Goal: Task Accomplishment & Management: Use online tool/utility

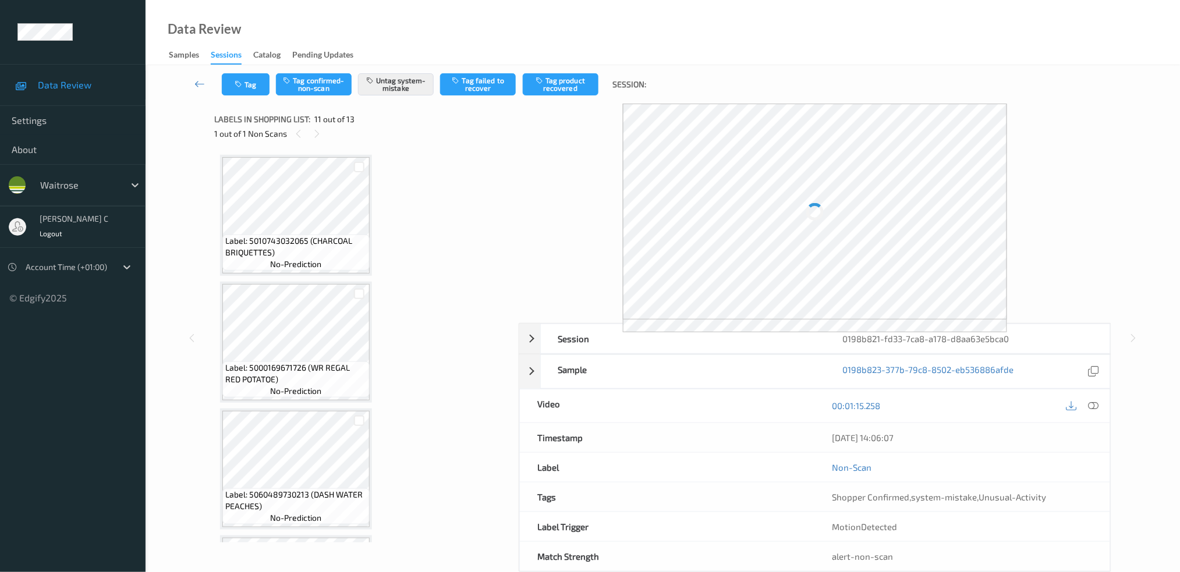
scroll to position [1140, 0]
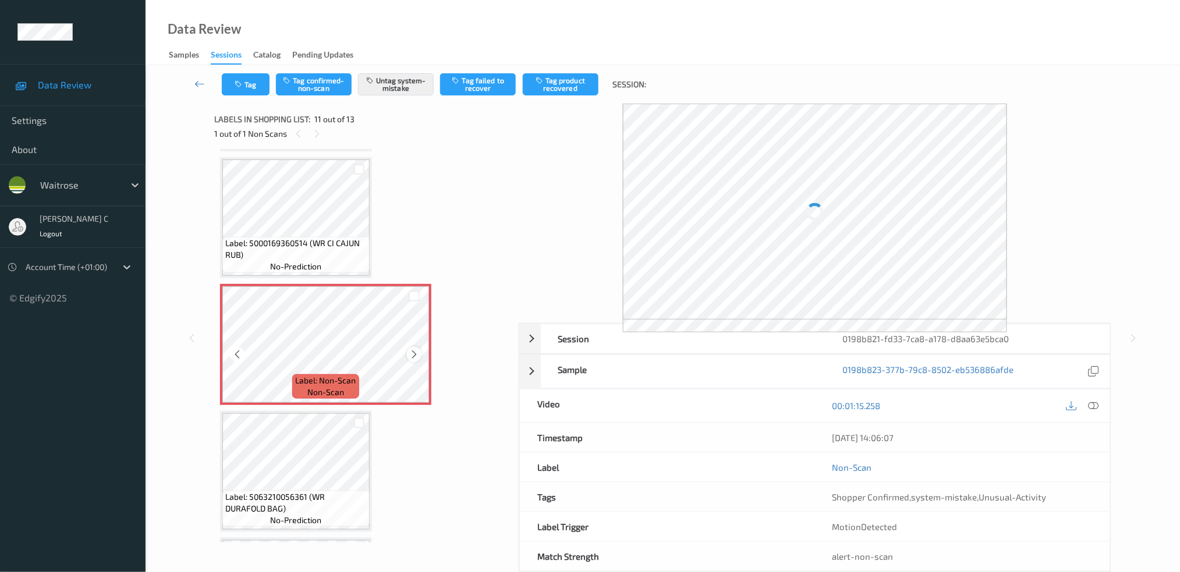
click at [414, 349] on icon at bounding box center [414, 354] width 10 height 10
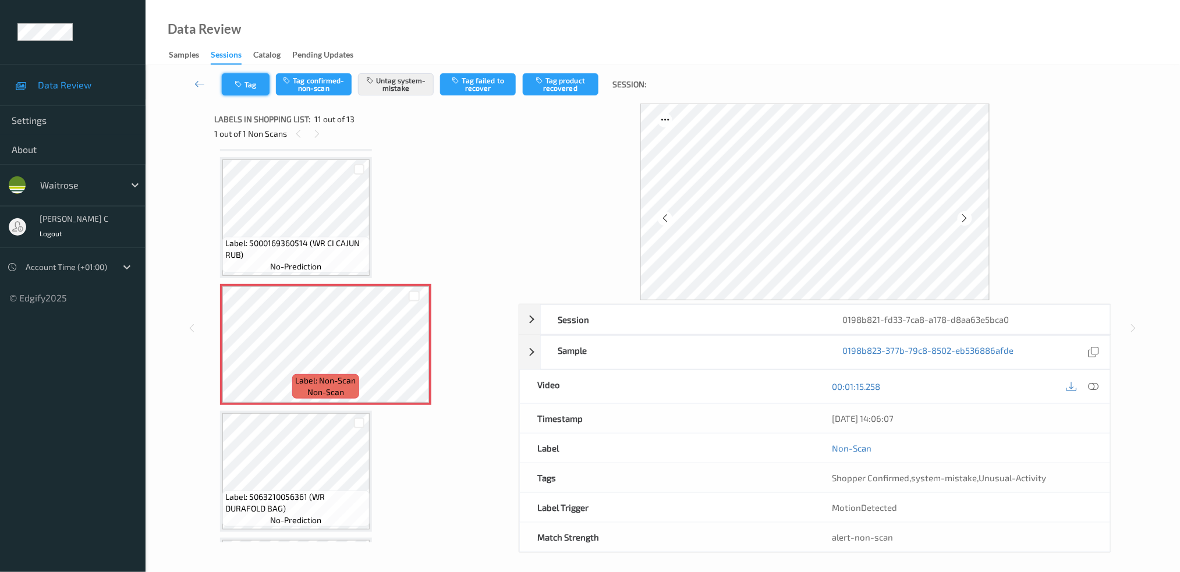
click at [247, 90] on button "Tag" at bounding box center [246, 84] width 48 height 22
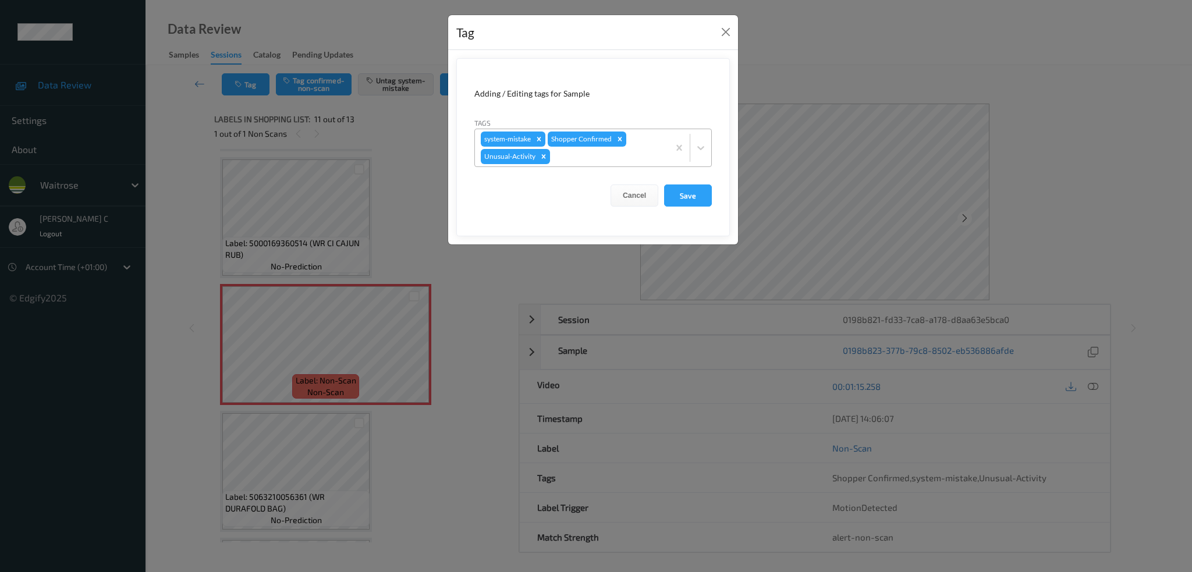
click at [601, 152] on div at bounding box center [608, 157] width 111 height 14
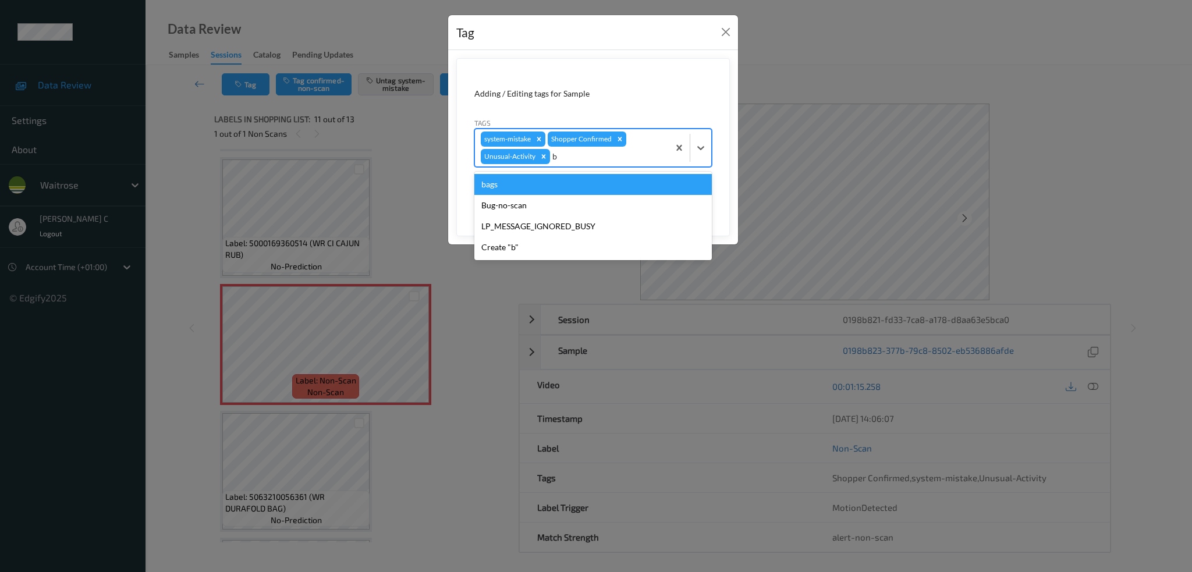
type input "b"
click at [495, 184] on div "bags" at bounding box center [593, 184] width 238 height 21
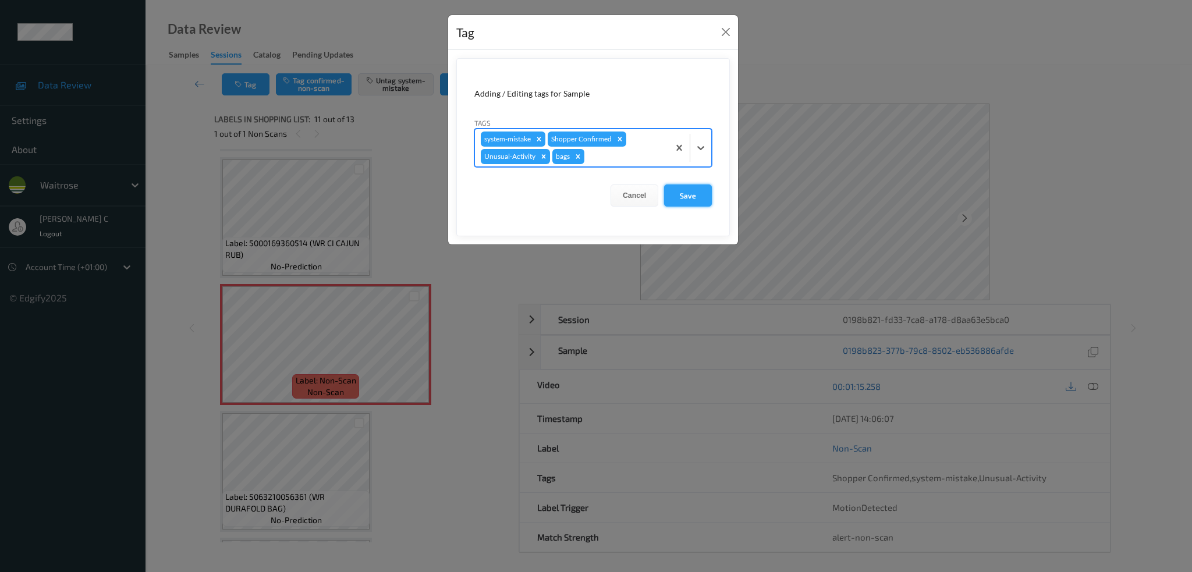
click at [700, 191] on button "Save" at bounding box center [688, 196] width 48 height 22
click at [695, 197] on button "Save" at bounding box center [688, 196] width 48 height 22
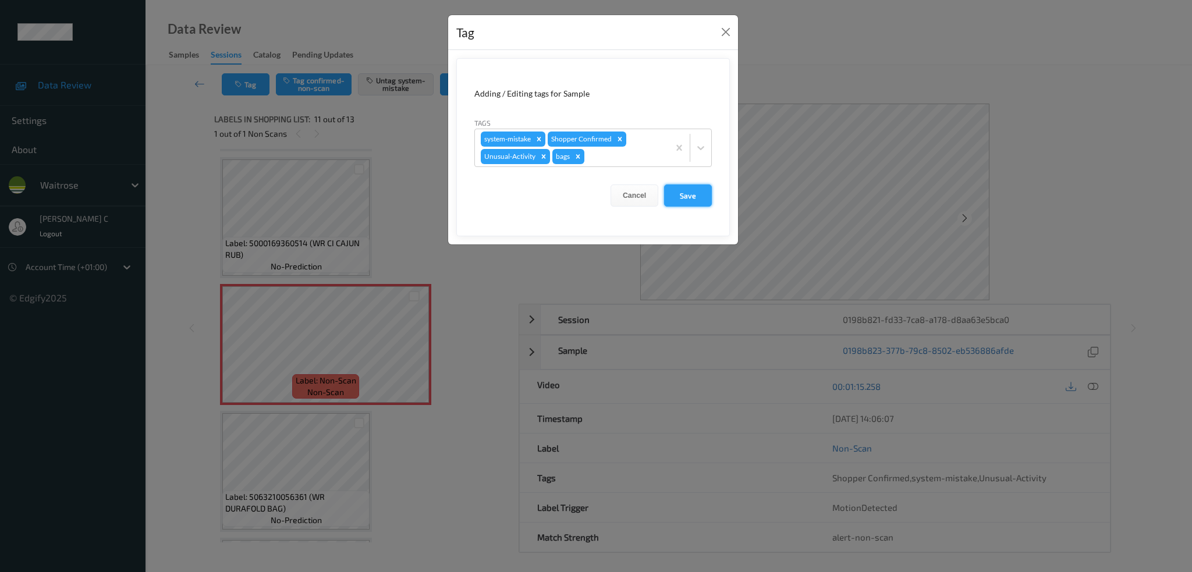
click at [701, 189] on button "Save" at bounding box center [688, 196] width 48 height 22
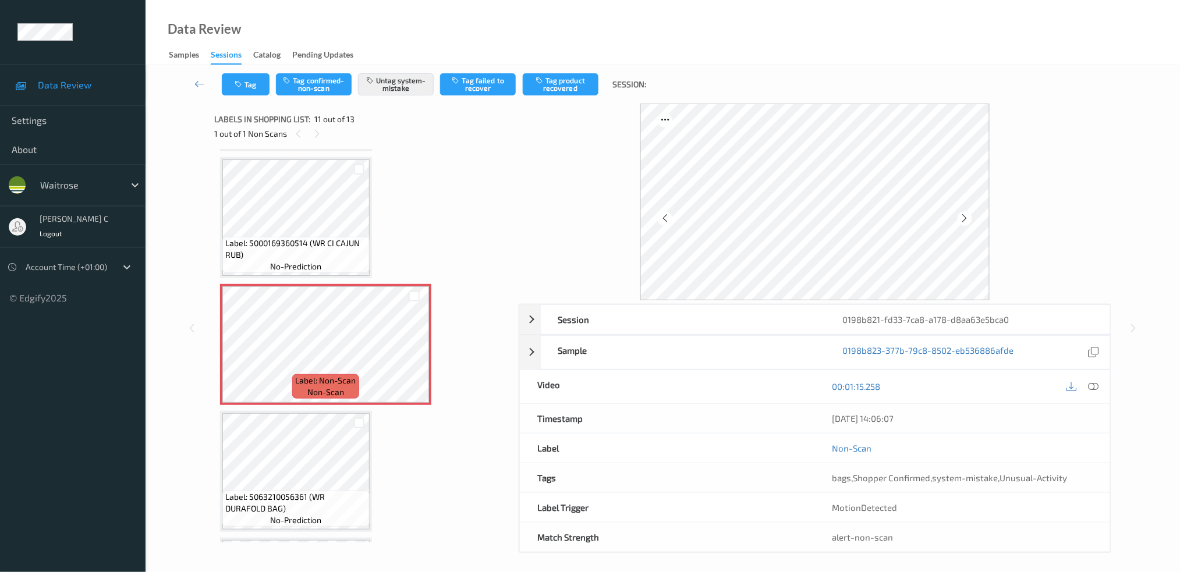
click at [291, 238] on span "Label: 5000169360514 (WR CI CAJUN RUB)" at bounding box center [295, 249] width 141 height 23
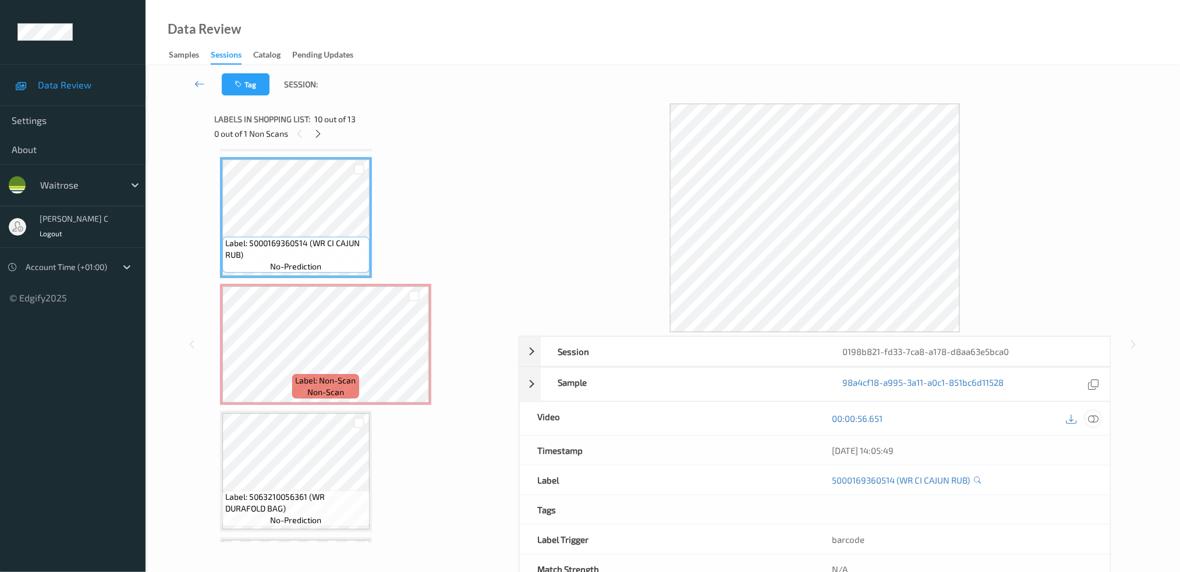
click at [1093, 422] on icon at bounding box center [1093, 418] width 10 height 10
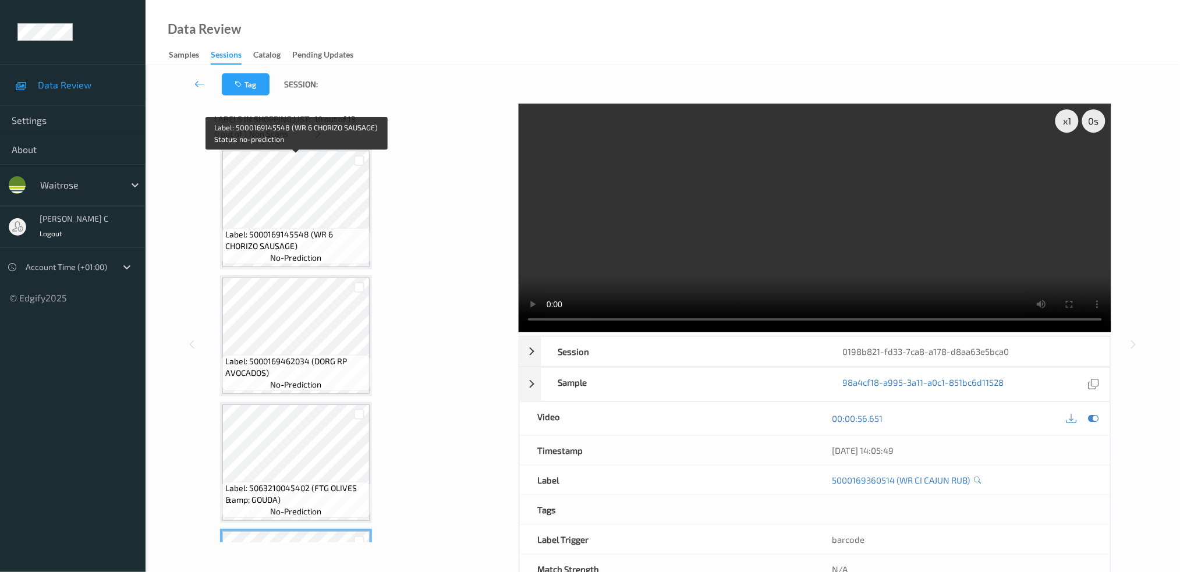
scroll to position [907, 0]
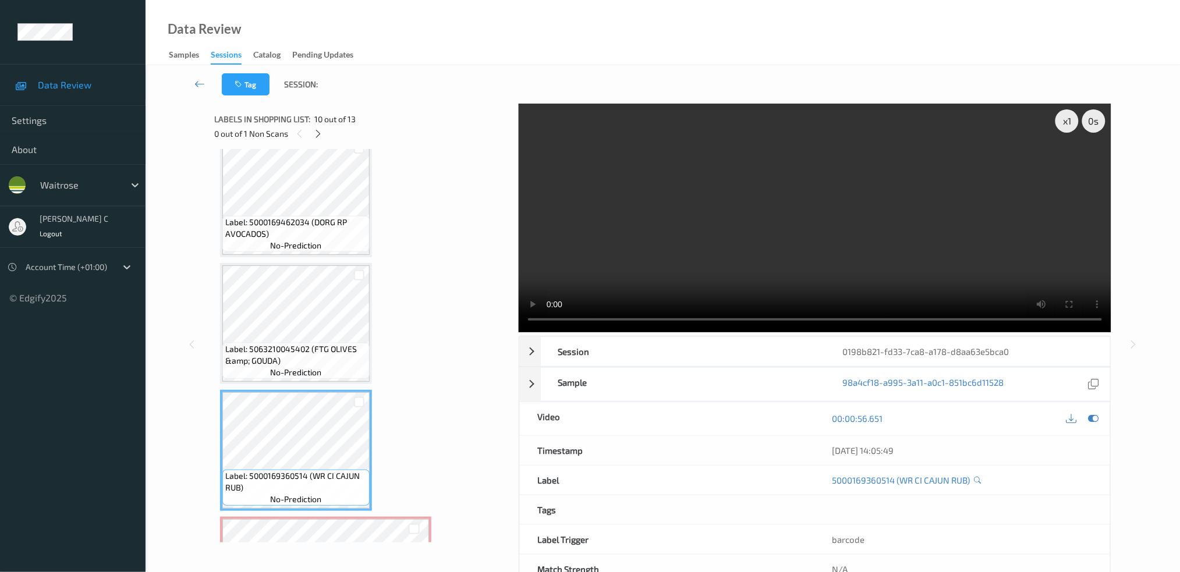
click at [322, 346] on span "Label: 5063210045402 (FTG OLIVES &amp; GOUDA)" at bounding box center [295, 354] width 141 height 23
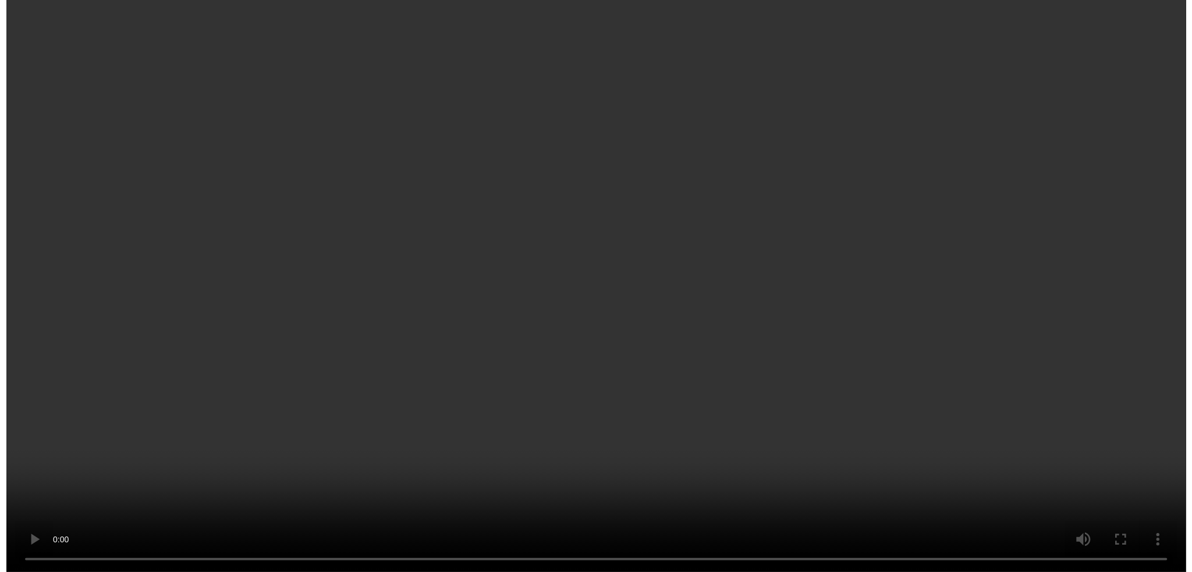
scroll to position [1217, 0]
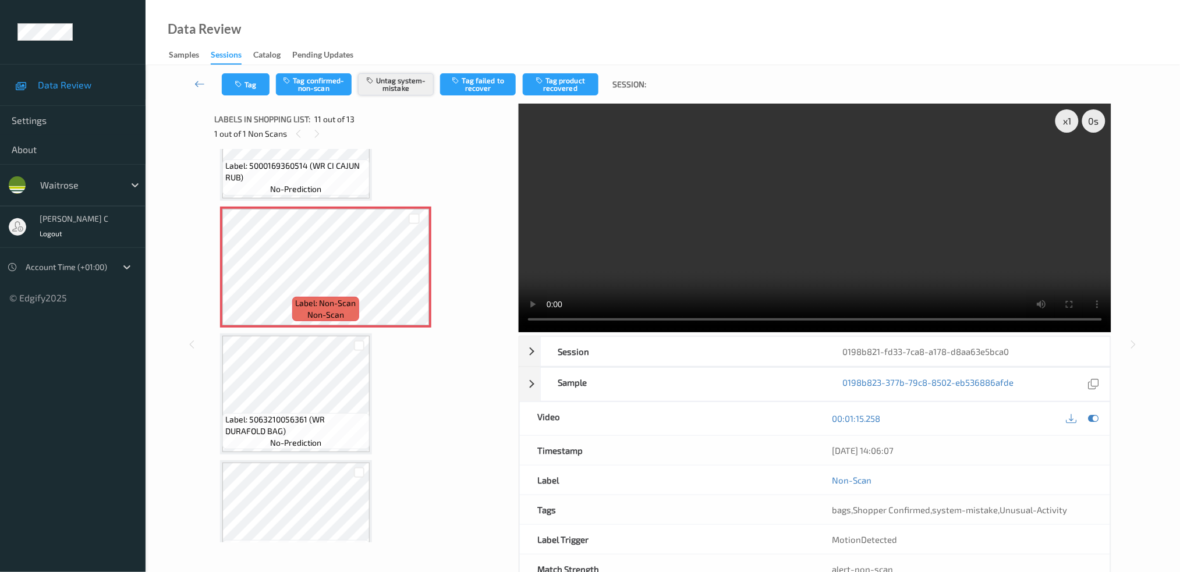
click at [395, 86] on button "Untag system-mistake" at bounding box center [396, 84] width 76 height 22
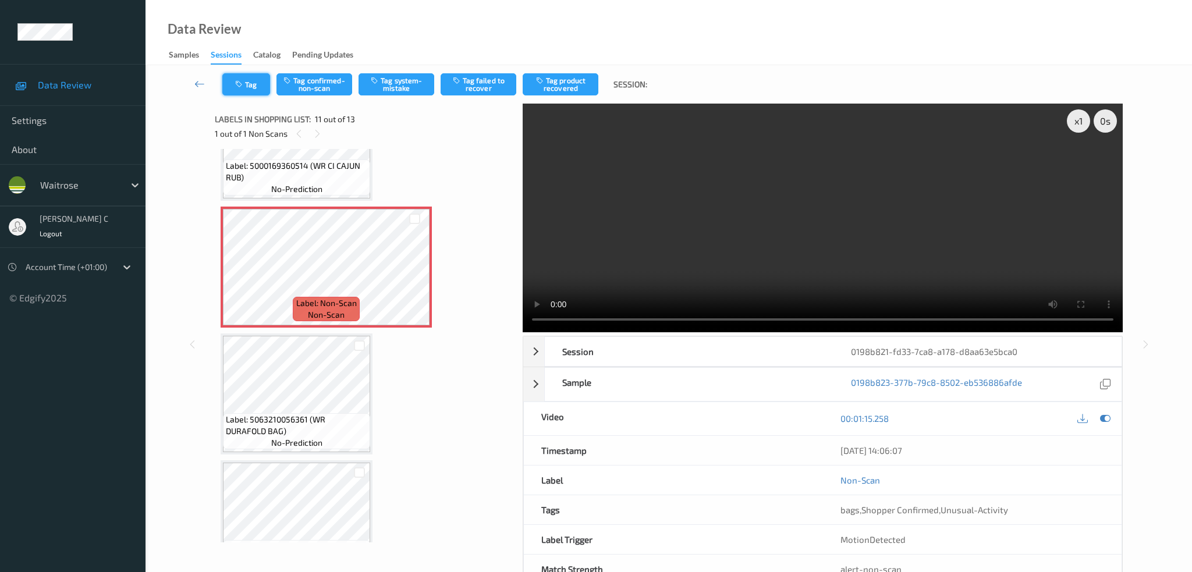
click at [245, 86] on button "Tag" at bounding box center [246, 84] width 48 height 22
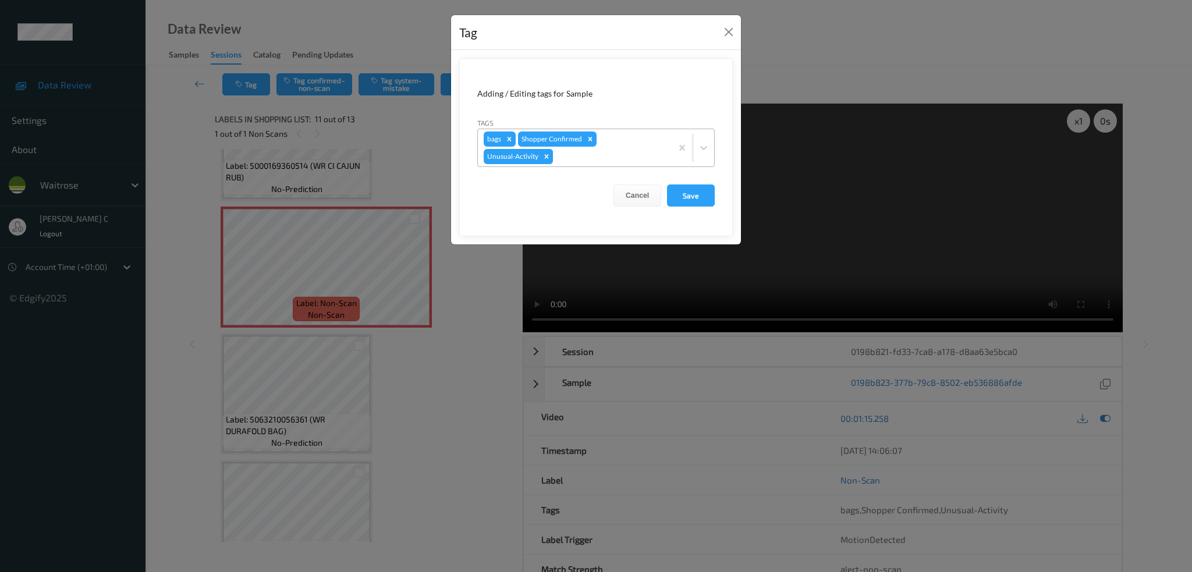
click at [546, 160] on icon "Remove Unusual-Activity" at bounding box center [547, 157] width 8 height 8
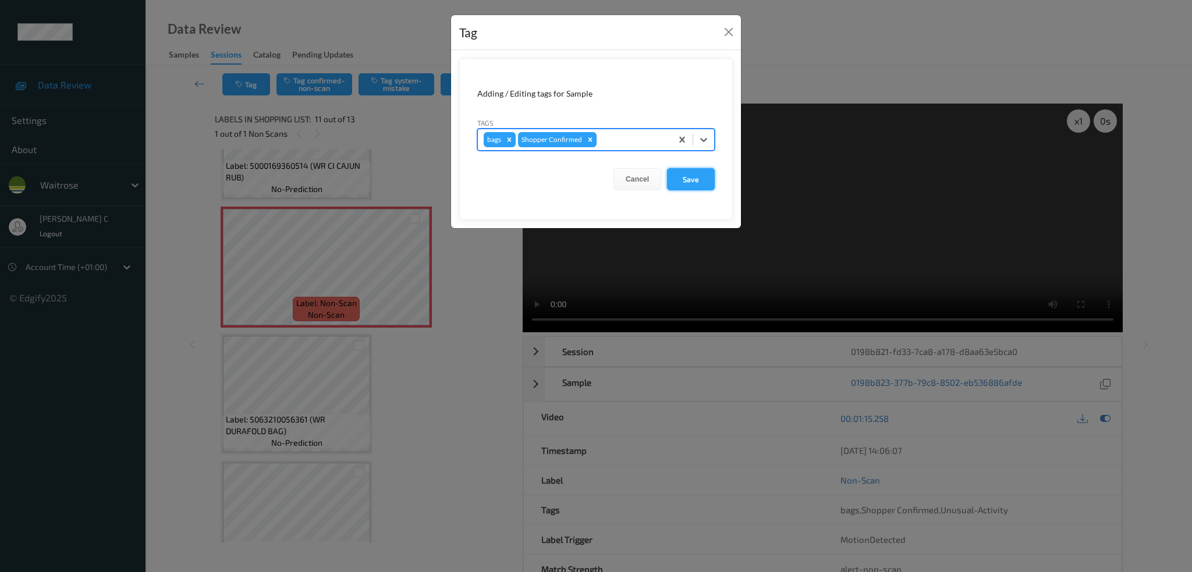
click at [693, 180] on button "Save" at bounding box center [691, 179] width 48 height 22
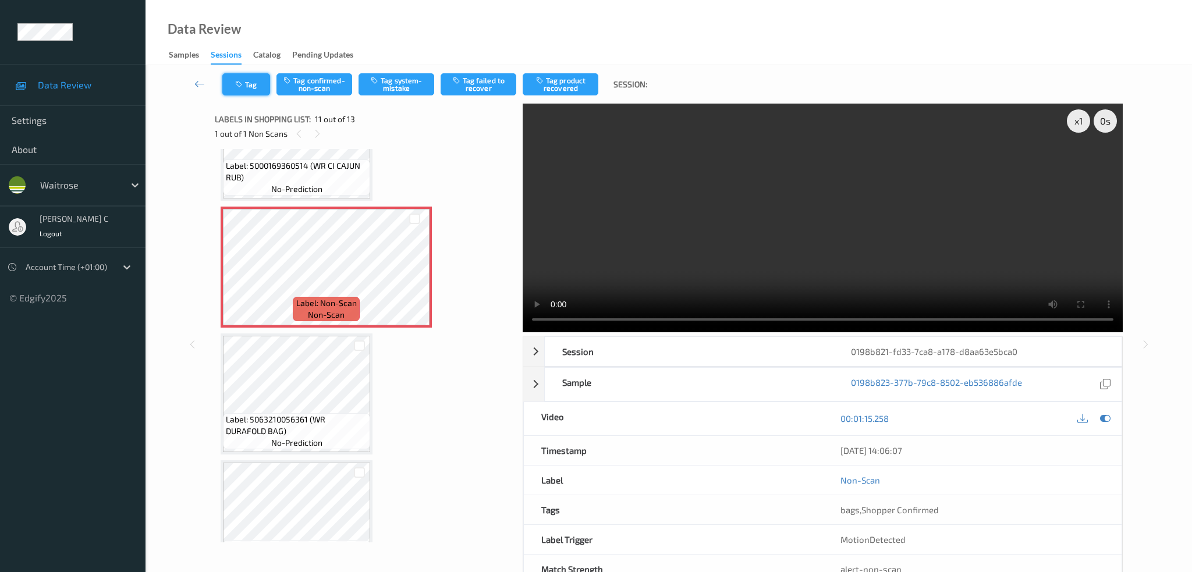
click at [246, 93] on button "Tag" at bounding box center [246, 84] width 48 height 22
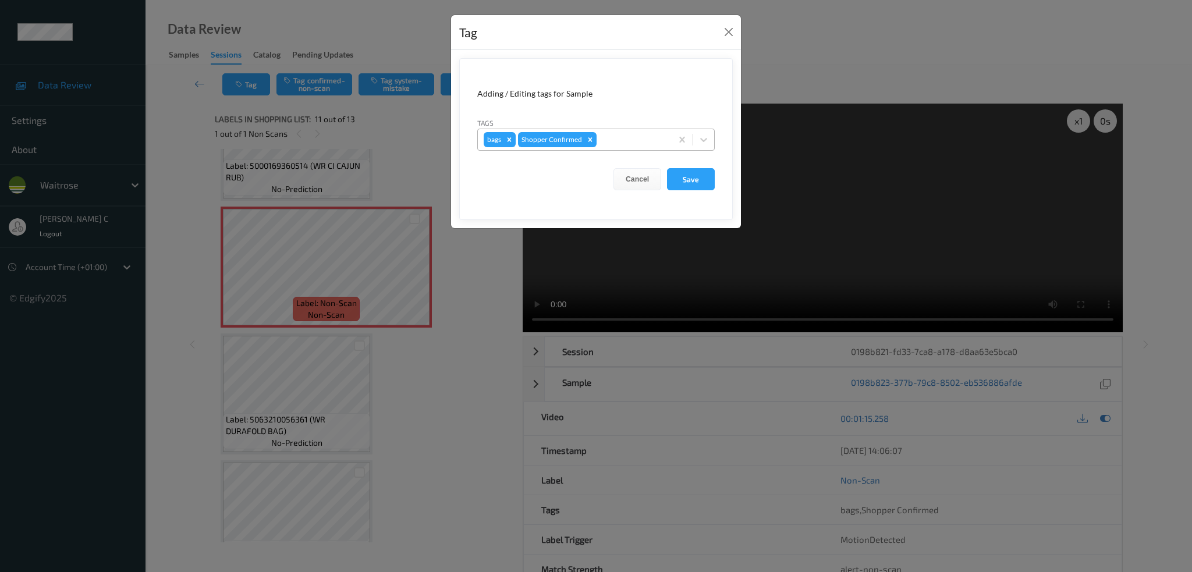
click at [510, 138] on icon "Remove bags" at bounding box center [509, 140] width 8 height 8
click at [690, 187] on button "Save" at bounding box center [691, 179] width 48 height 22
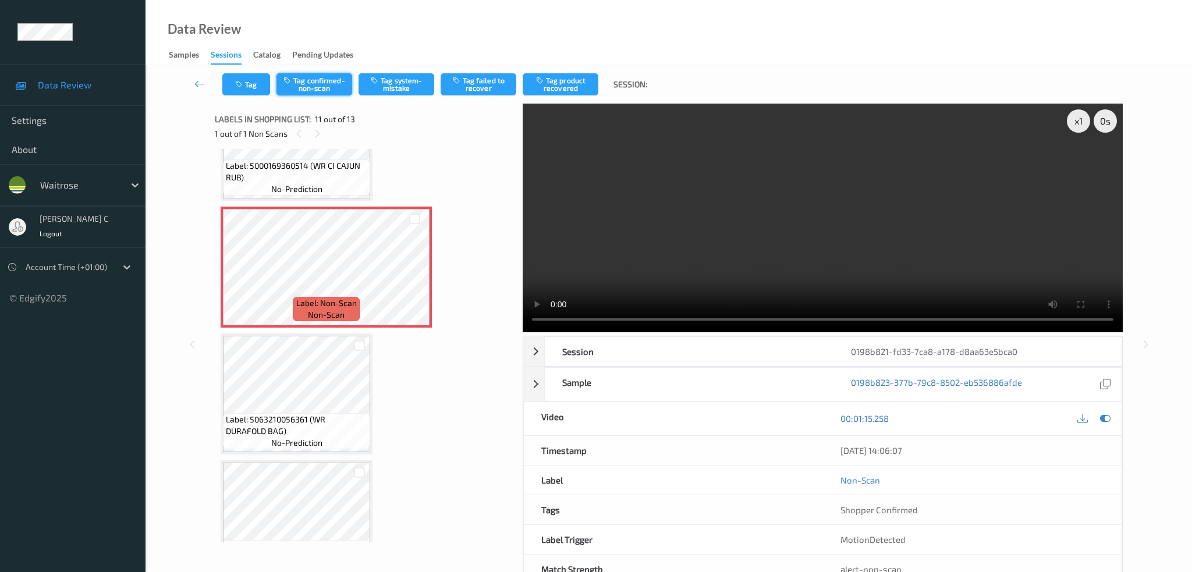
click at [317, 93] on button "Tag confirmed-non-scan" at bounding box center [315, 84] width 76 height 22
click at [569, 92] on button "Tag product recovered" at bounding box center [561, 84] width 76 height 22
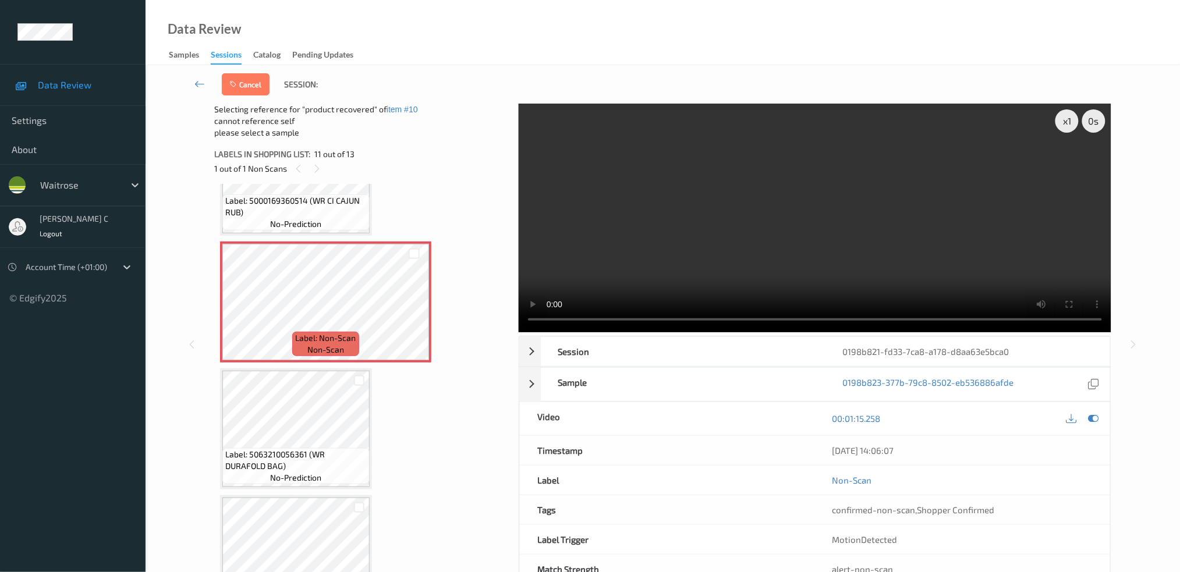
click at [261, 449] on span "Label: 5063210056361 (WR DURAFOLD BAG)" at bounding box center [295, 460] width 141 height 23
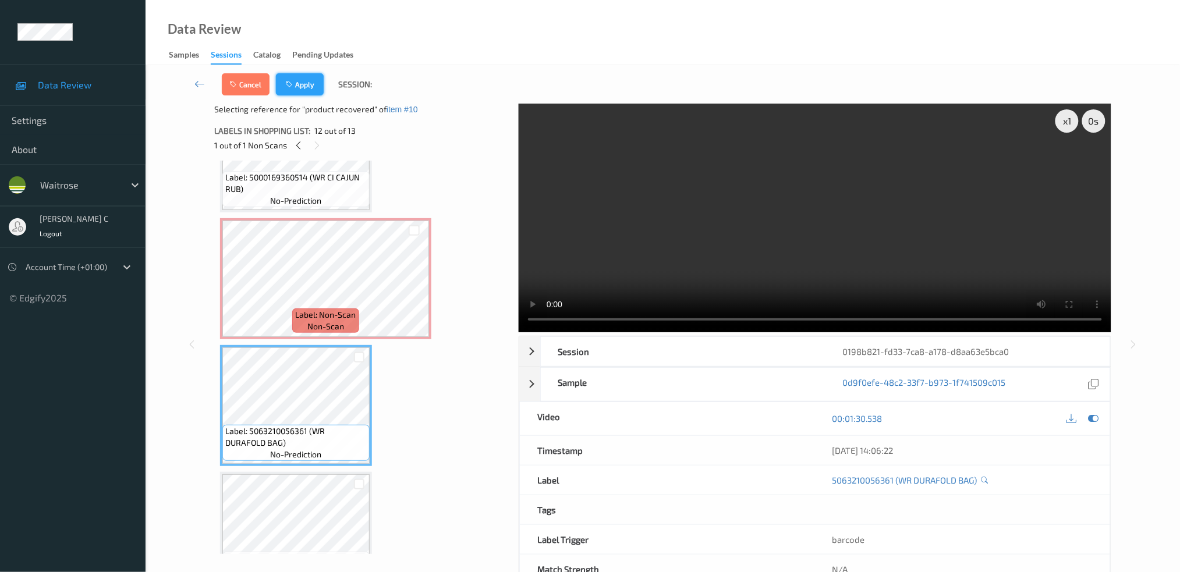
click at [309, 86] on button "Apply" at bounding box center [300, 84] width 48 height 22
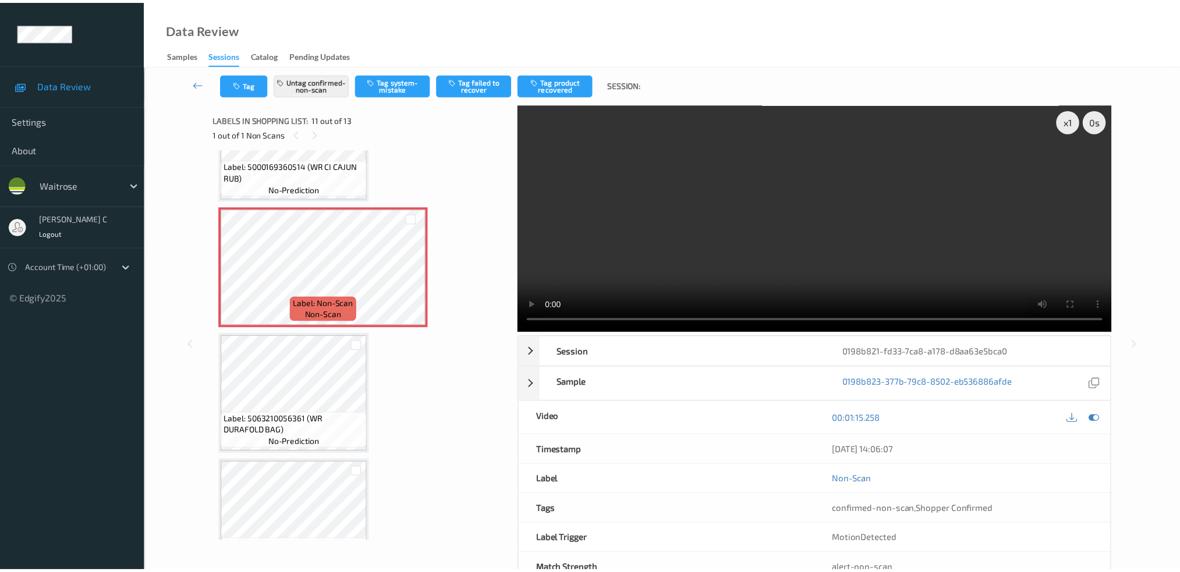
scroll to position [1140, 0]
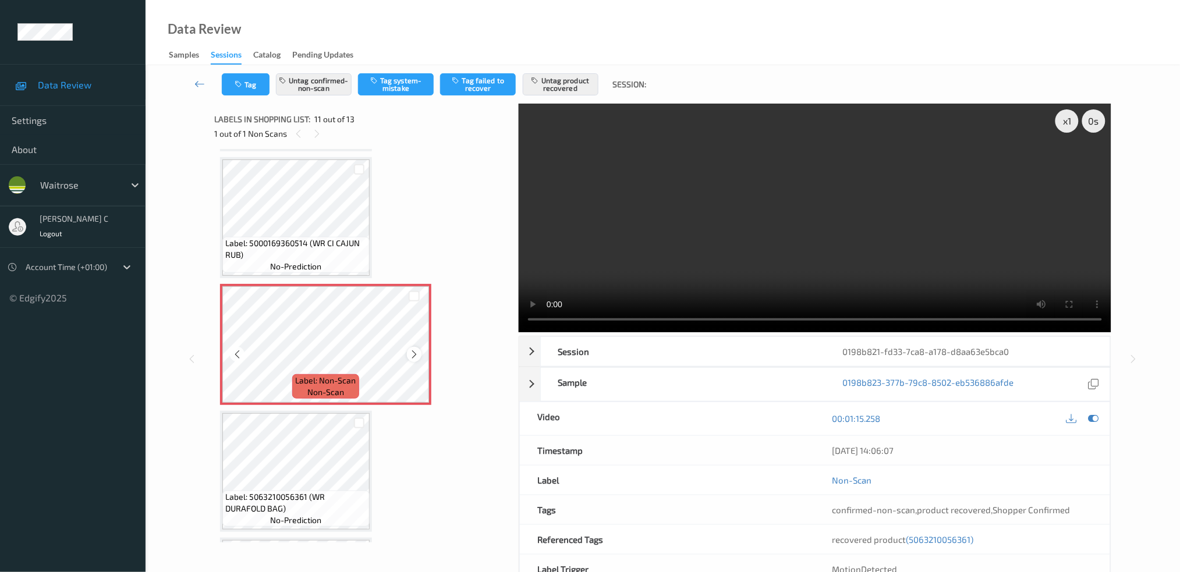
click at [416, 349] on icon at bounding box center [414, 354] width 10 height 10
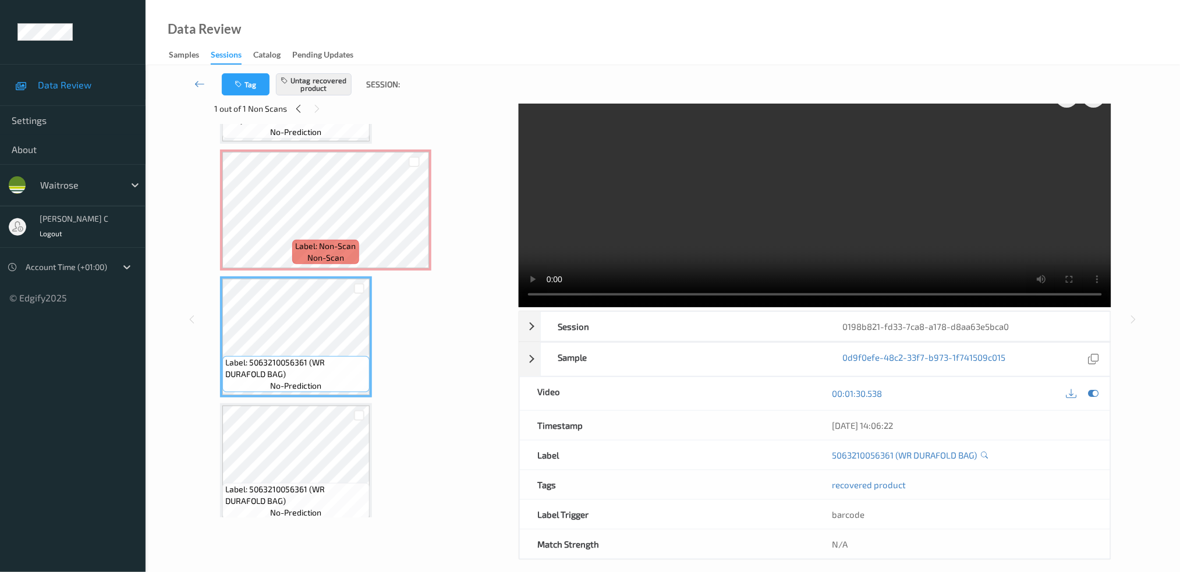
scroll to position [36, 0]
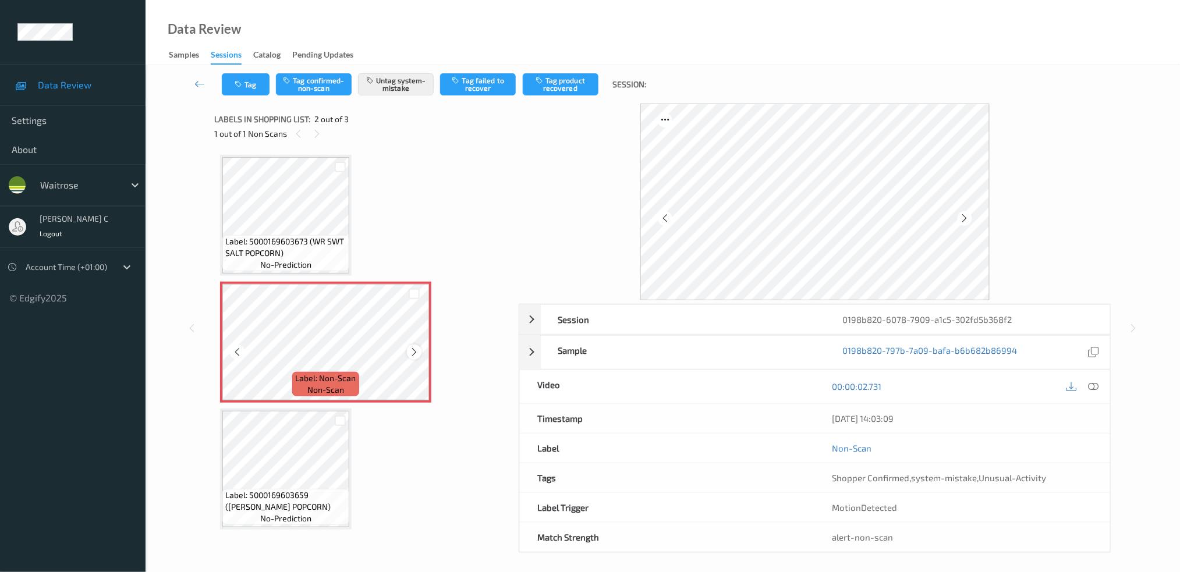
click at [416, 352] on icon at bounding box center [414, 352] width 10 height 10
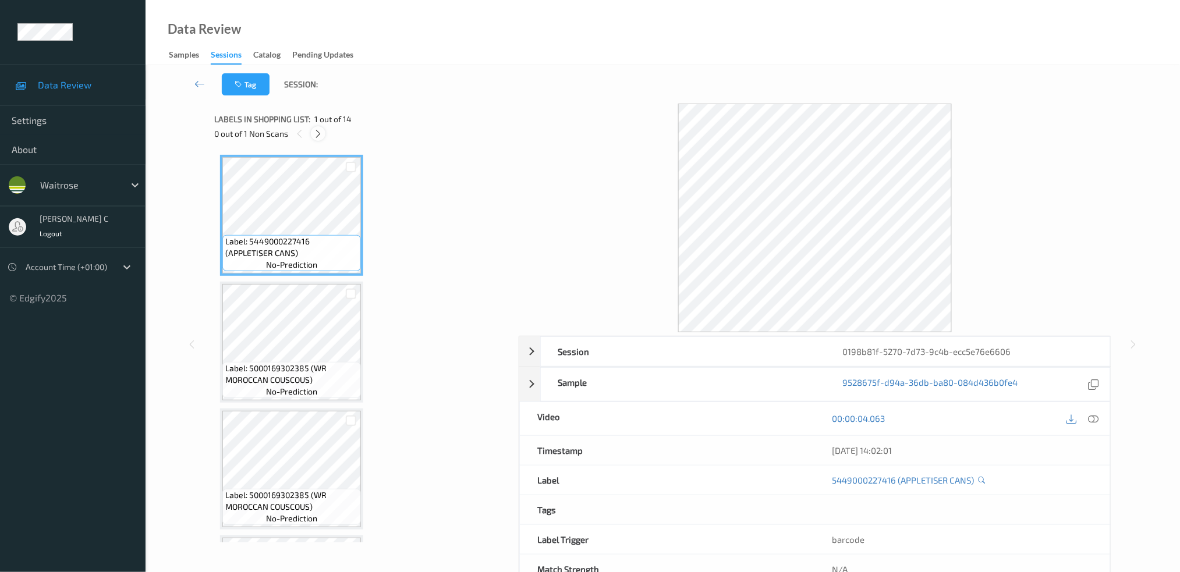
click at [316, 133] on icon at bounding box center [318, 134] width 10 height 10
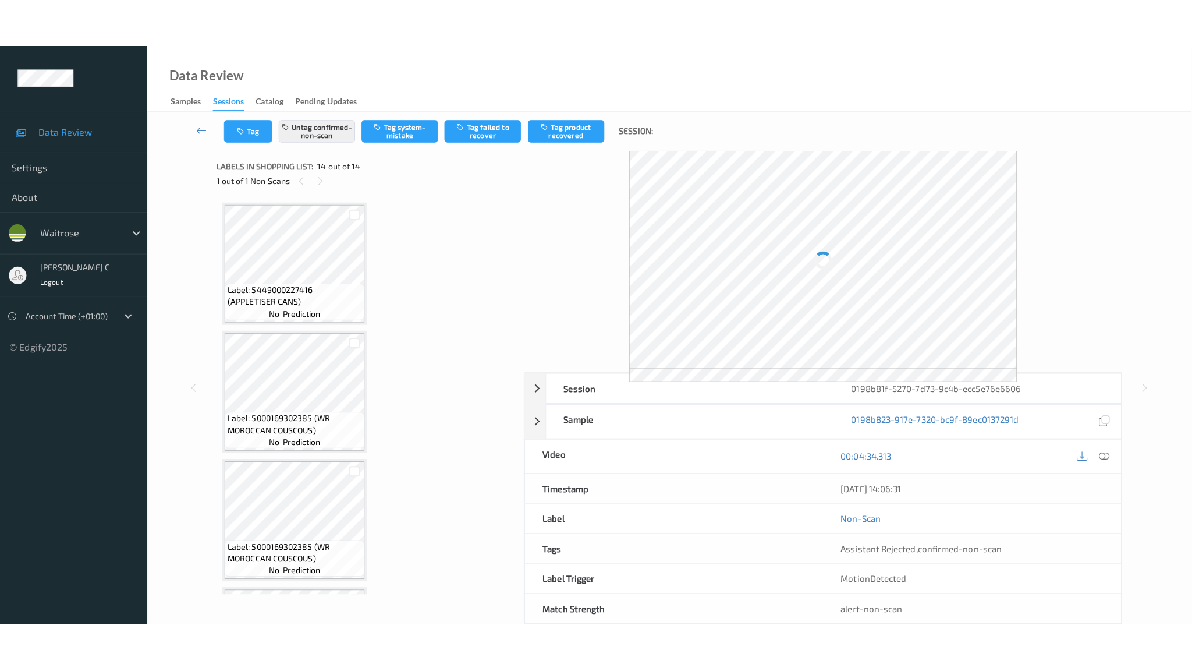
scroll to position [1376, 0]
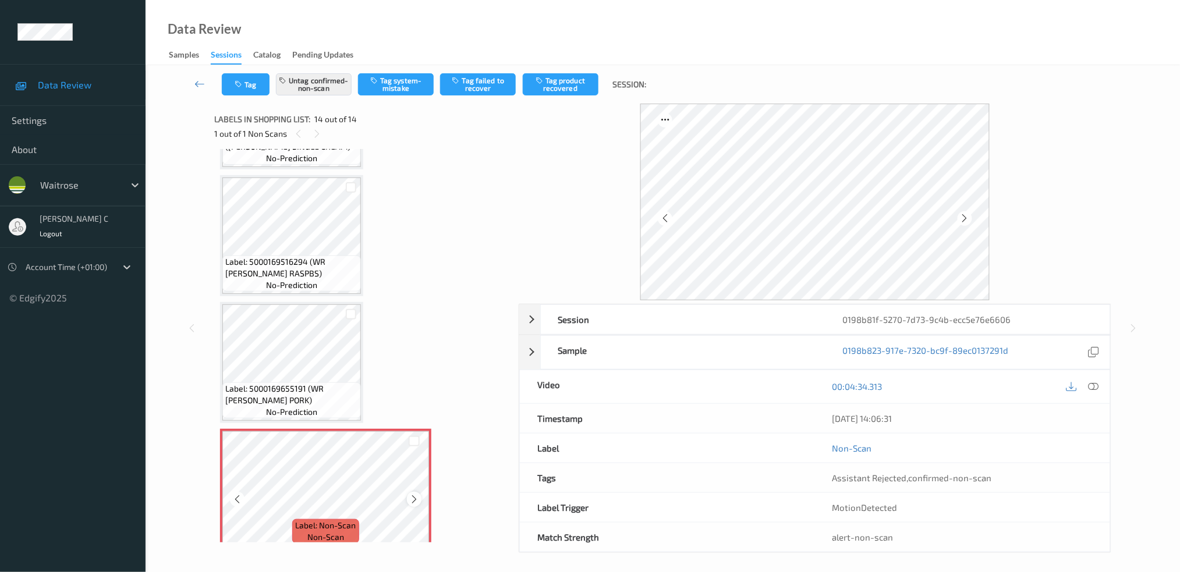
click at [415, 494] on icon at bounding box center [414, 499] width 10 height 10
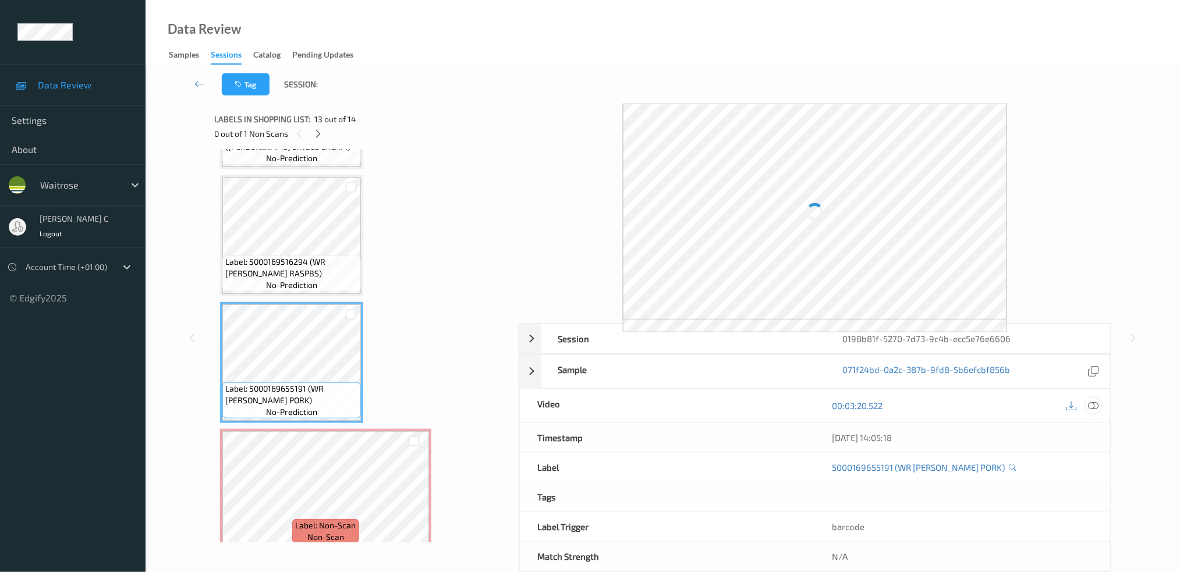
click at [1097, 402] on icon at bounding box center [1093, 406] width 10 height 10
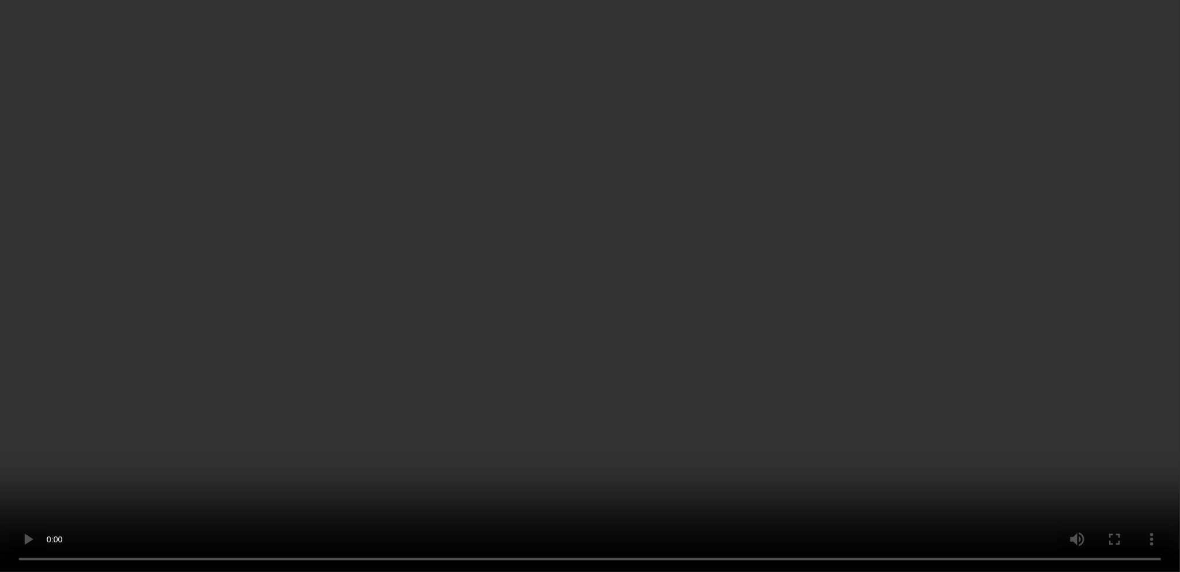
scroll to position [1122, 0]
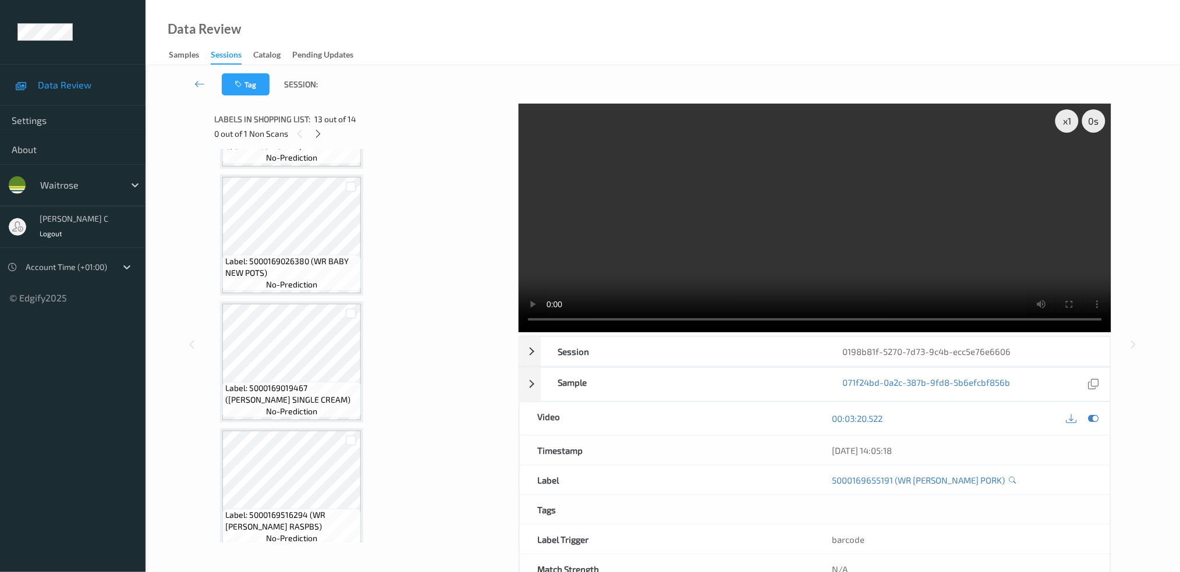
click at [319, 383] on span "Label: 5000169019467 (WR ESS SINGLE CREAM)" at bounding box center [291, 394] width 133 height 23
click at [1090, 415] on icon at bounding box center [1093, 418] width 10 height 10
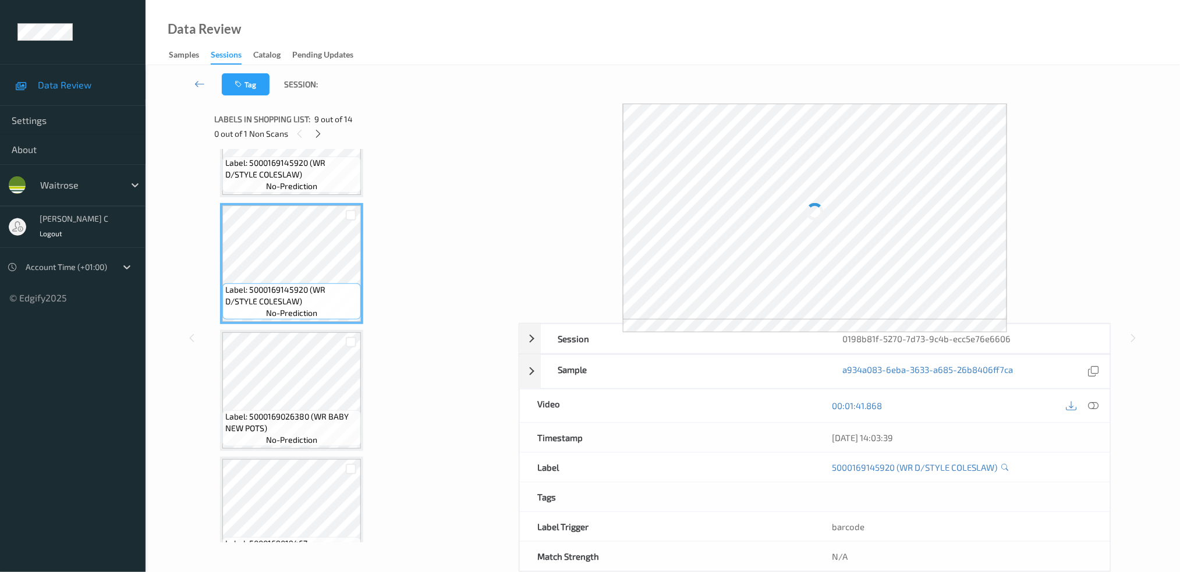
scroll to position [812, 0]
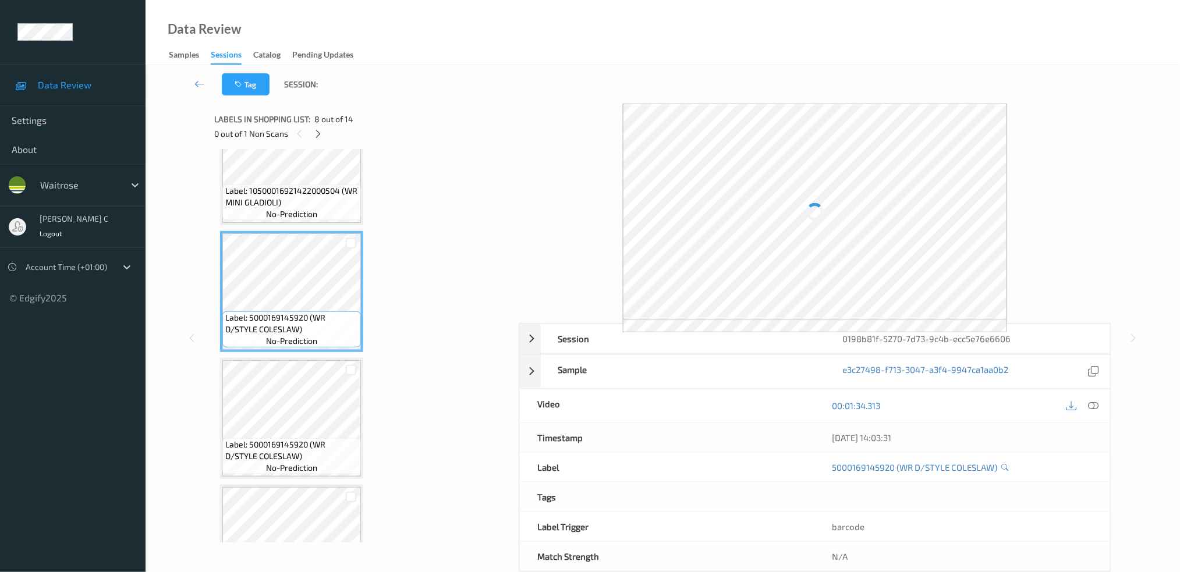
drag, startPoint x: 1098, startPoint y: 405, endPoint x: 1090, endPoint y: 424, distance: 20.1
click at [1097, 406] on icon at bounding box center [1093, 406] width 10 height 10
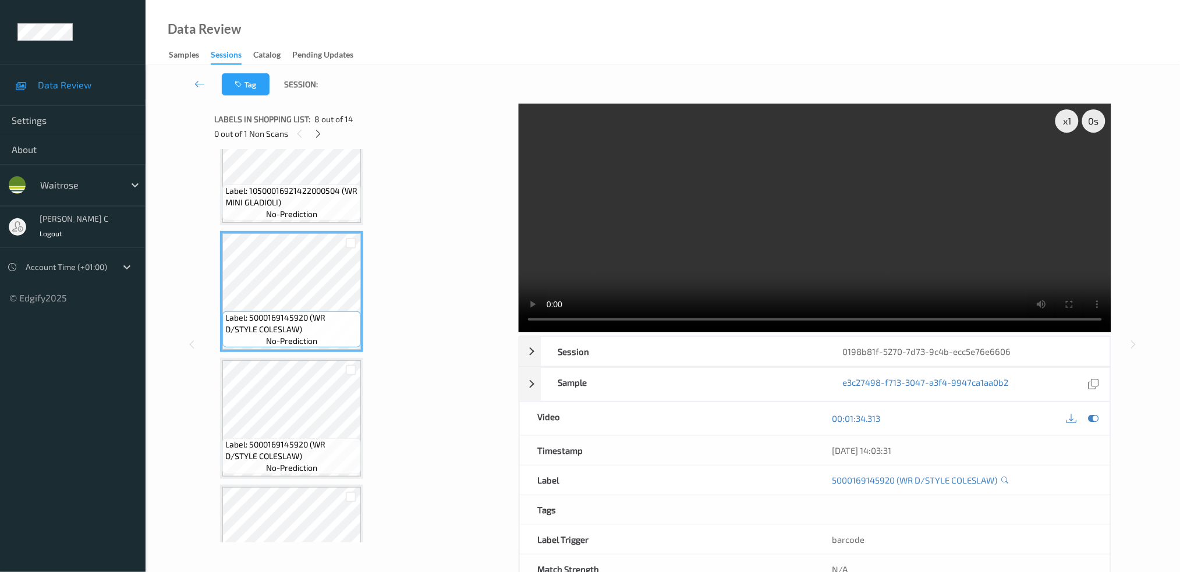
click at [534, 153] on video at bounding box center [815, 218] width 593 height 229
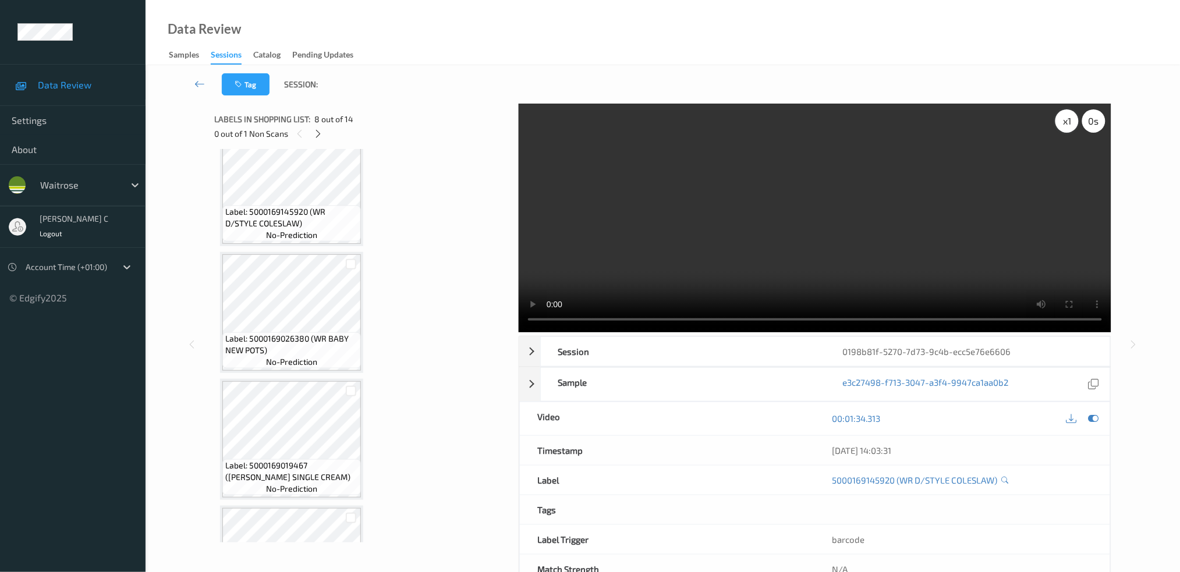
click at [1059, 121] on div "x 1" at bounding box center [1067, 120] width 23 height 23
click at [1059, 120] on div "x 2" at bounding box center [1067, 120] width 23 height 23
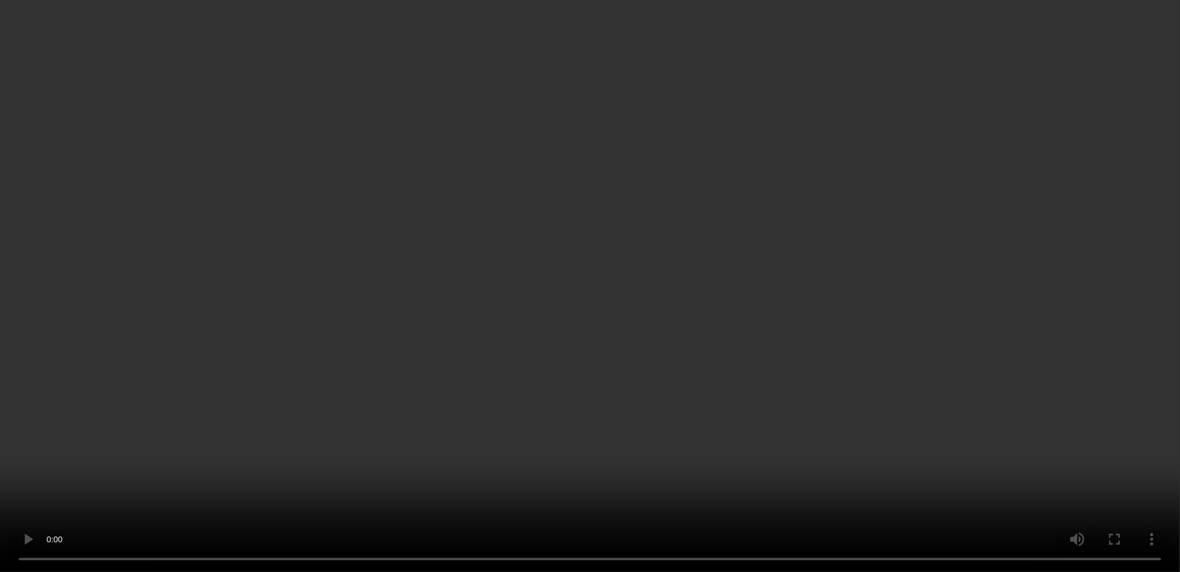
scroll to position [1375, 0]
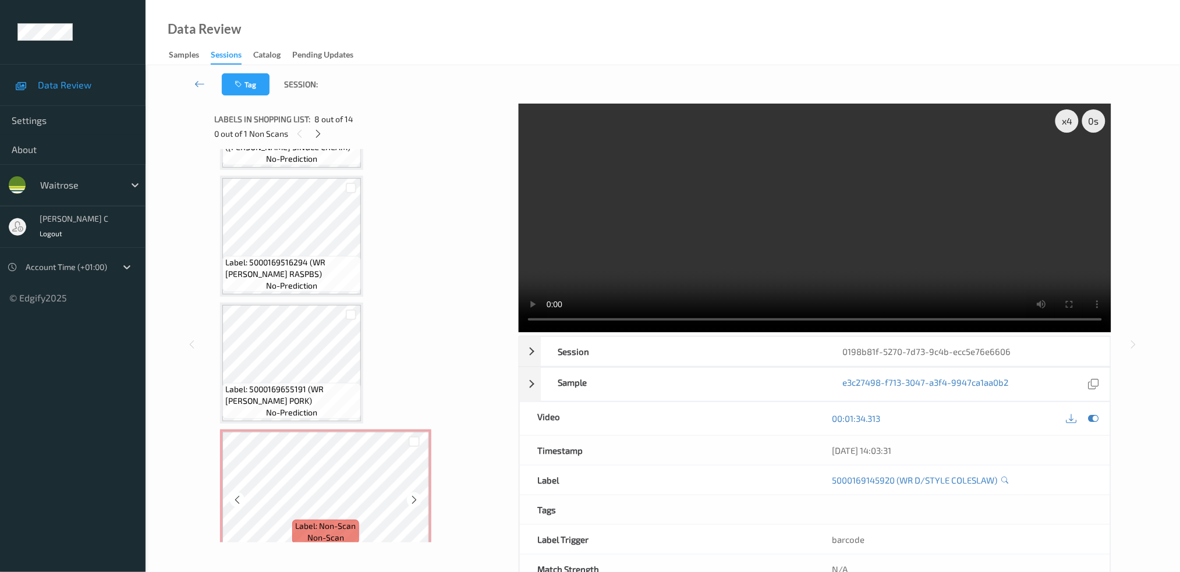
click at [312, 430] on div "Label: Non-Scan non-scan" at bounding box center [325, 490] width 211 height 121
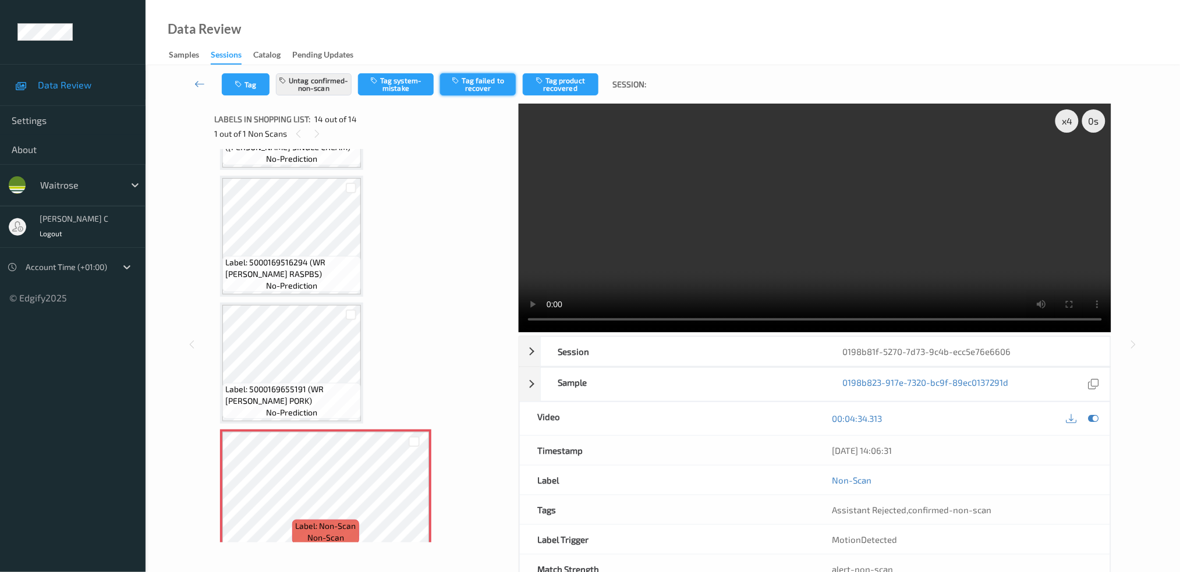
click at [483, 80] on button "Tag failed to recover" at bounding box center [478, 84] width 76 height 22
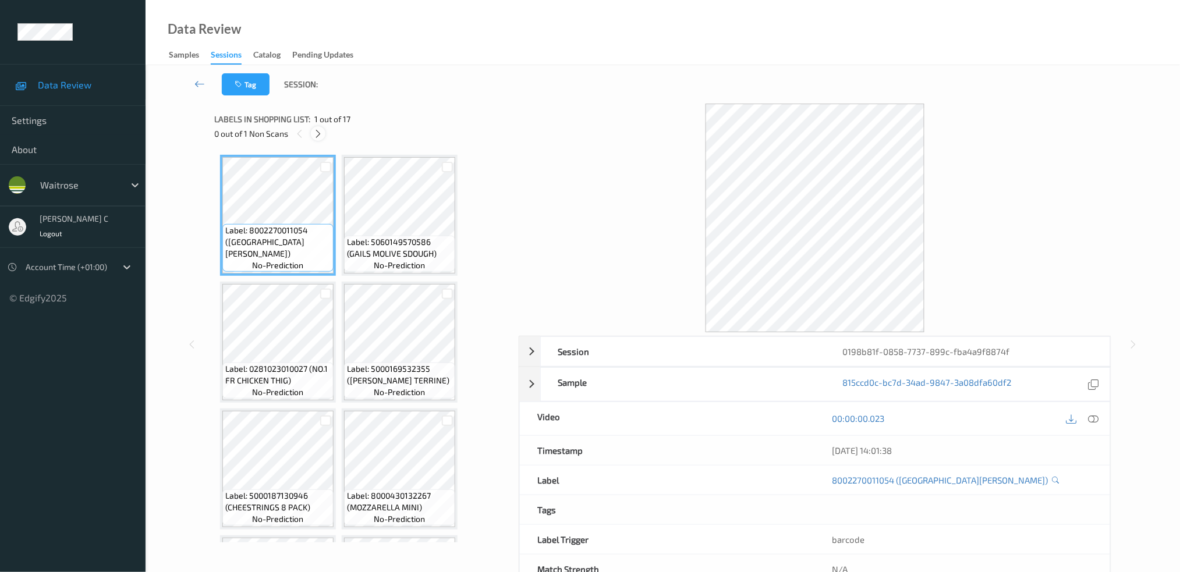
click at [323, 132] on icon at bounding box center [318, 134] width 10 height 10
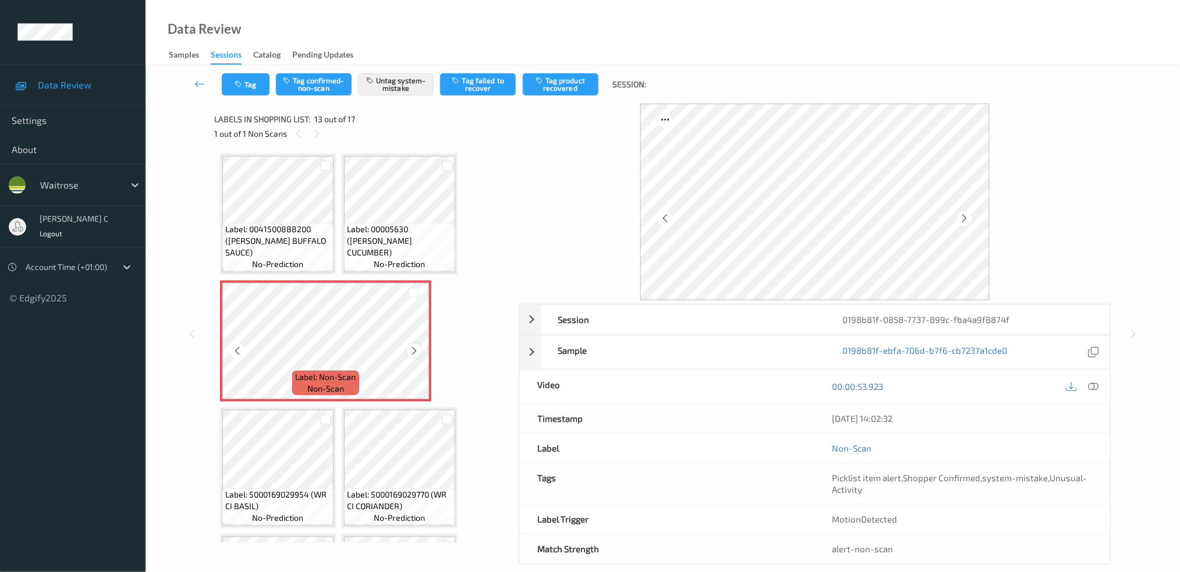
click at [412, 346] on icon at bounding box center [414, 351] width 10 height 10
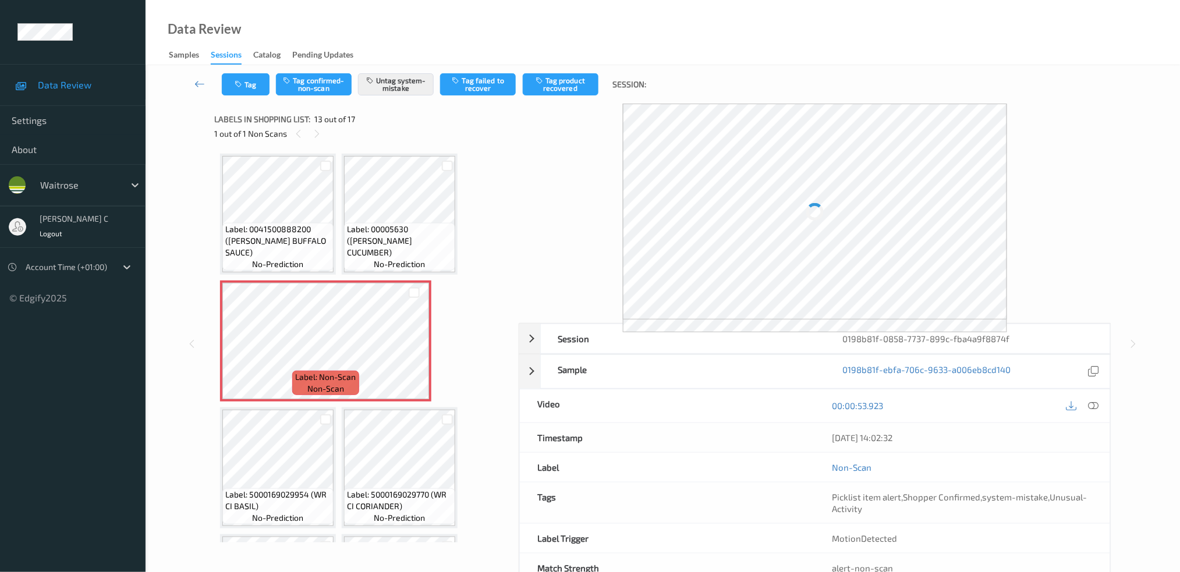
click at [388, 240] on span "Label: 00005630 (WR ESS CUCUMBER)" at bounding box center [399, 241] width 105 height 35
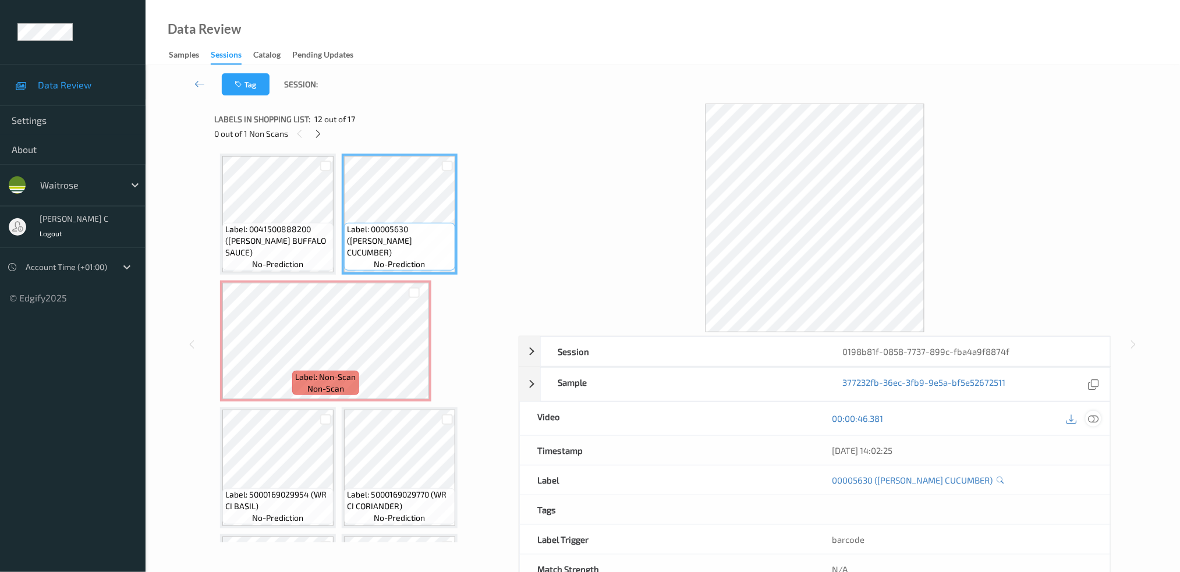
drag, startPoint x: 1097, startPoint y: 417, endPoint x: 1087, endPoint y: 445, distance: 29.8
click at [1097, 417] on icon at bounding box center [1093, 418] width 10 height 10
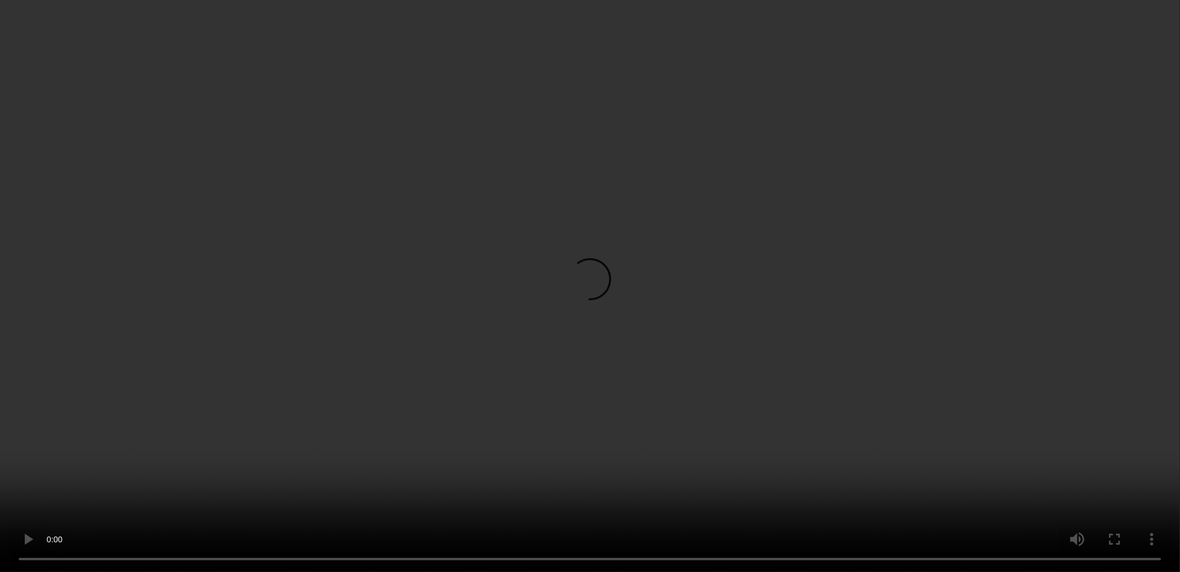
scroll to position [746, 0]
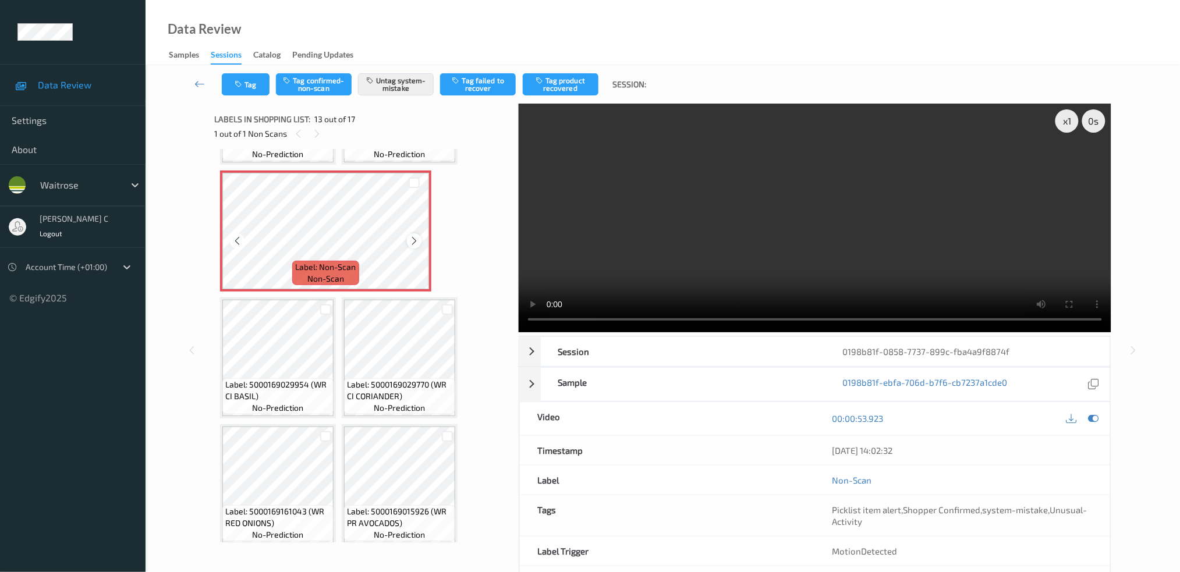
click at [413, 236] on icon at bounding box center [414, 241] width 10 height 10
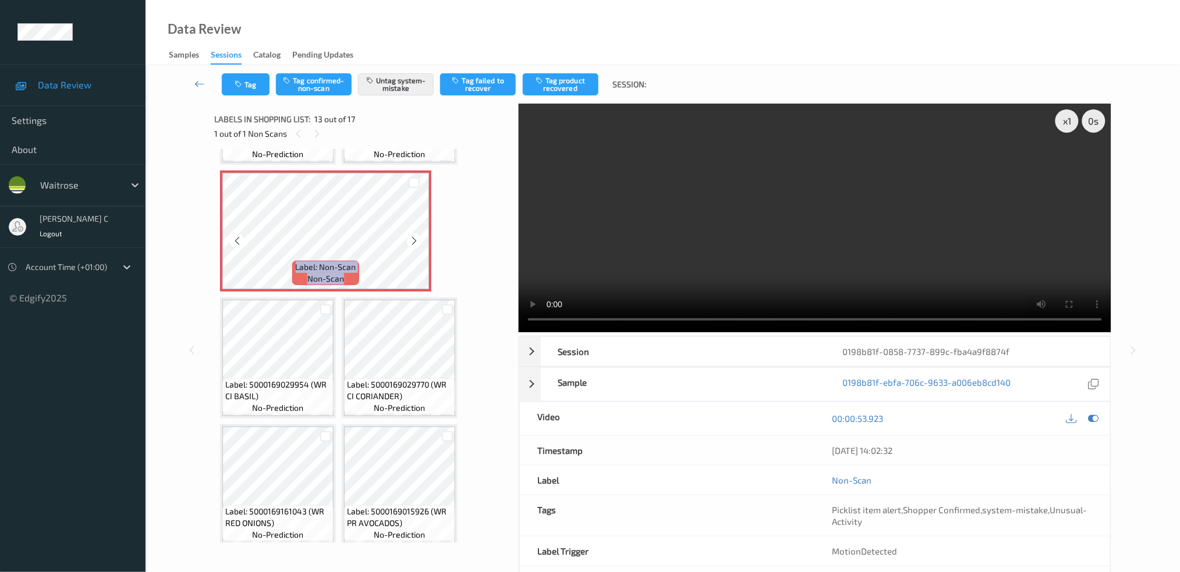
click at [413, 236] on icon at bounding box center [414, 241] width 10 height 10
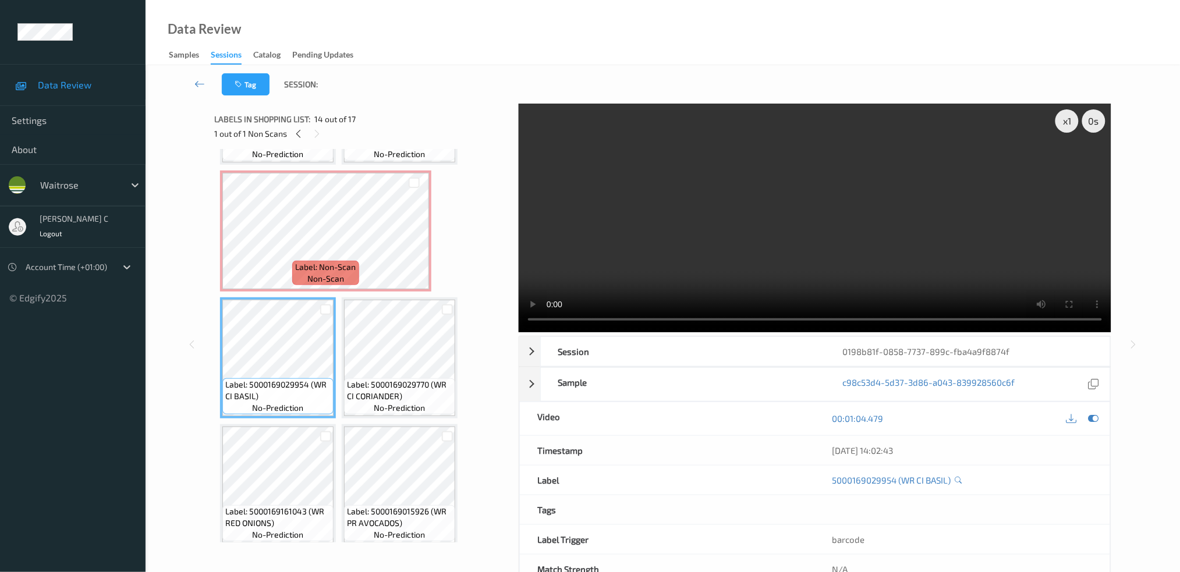
scroll to position [668, 0]
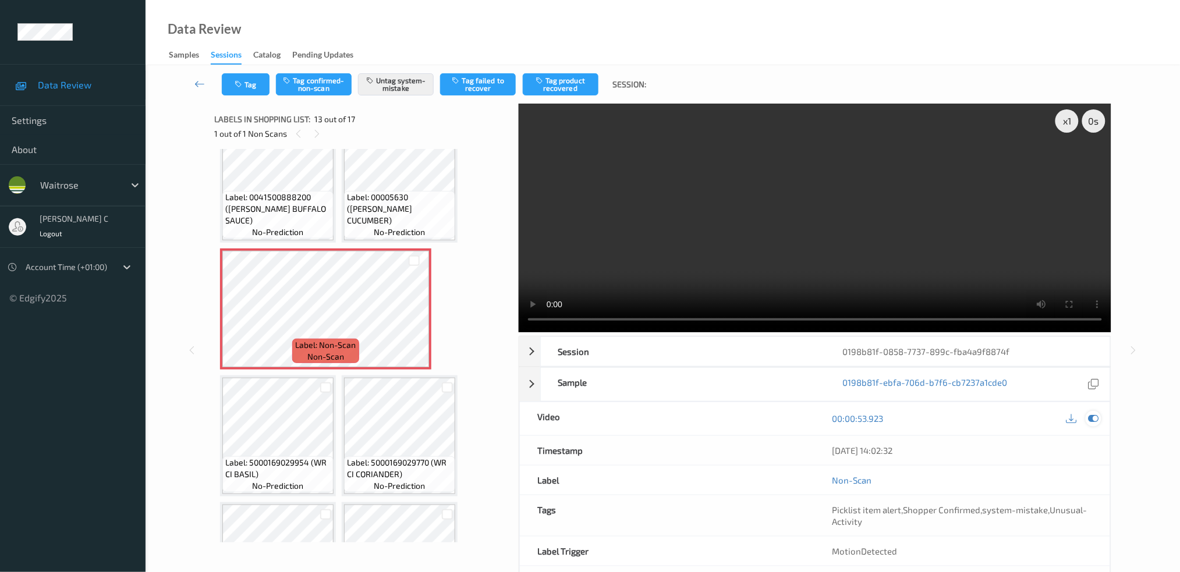
click at [1093, 414] on icon at bounding box center [1093, 418] width 10 height 10
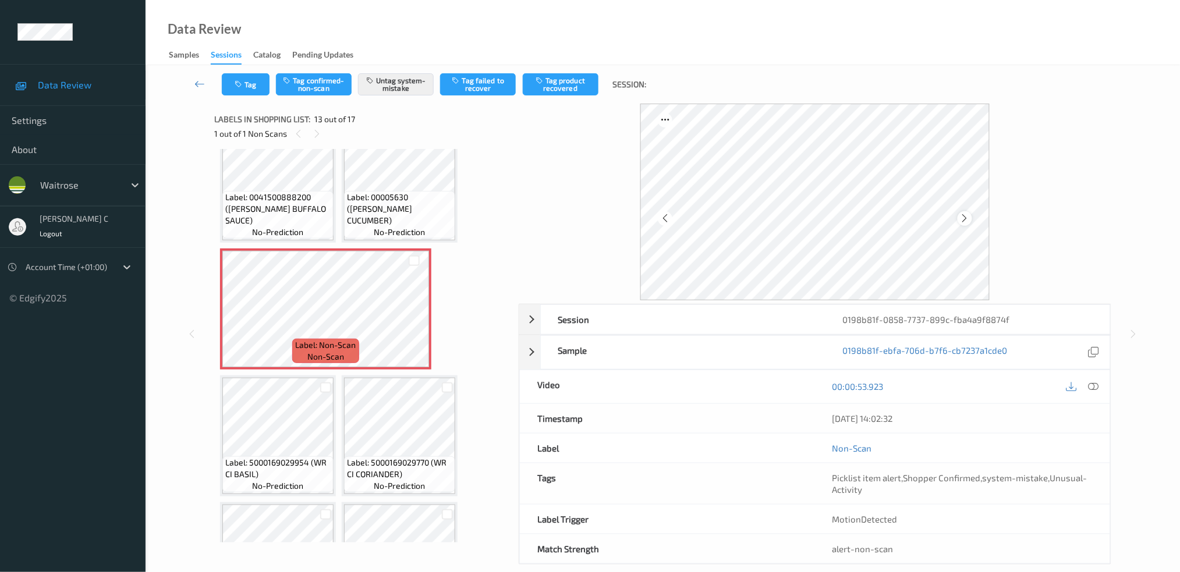
click at [965, 216] on icon at bounding box center [965, 218] width 10 height 10
click at [965, 217] on icon at bounding box center [965, 218] width 10 height 10
click at [406, 92] on button "Untag system-mistake" at bounding box center [396, 84] width 76 height 22
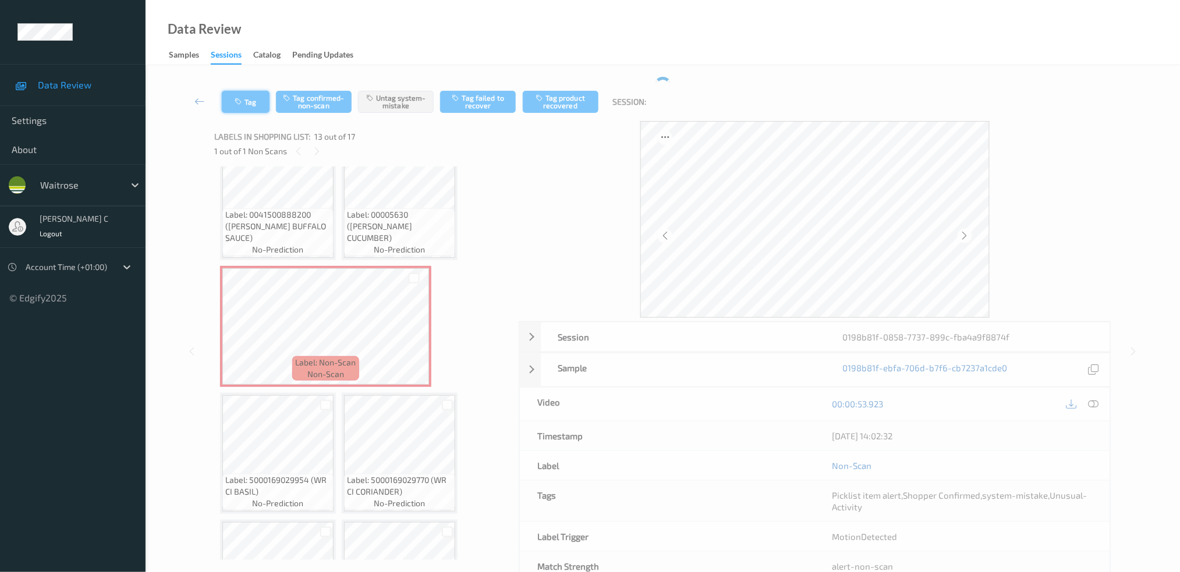
click at [238, 102] on icon "button" at bounding box center [240, 102] width 10 height 8
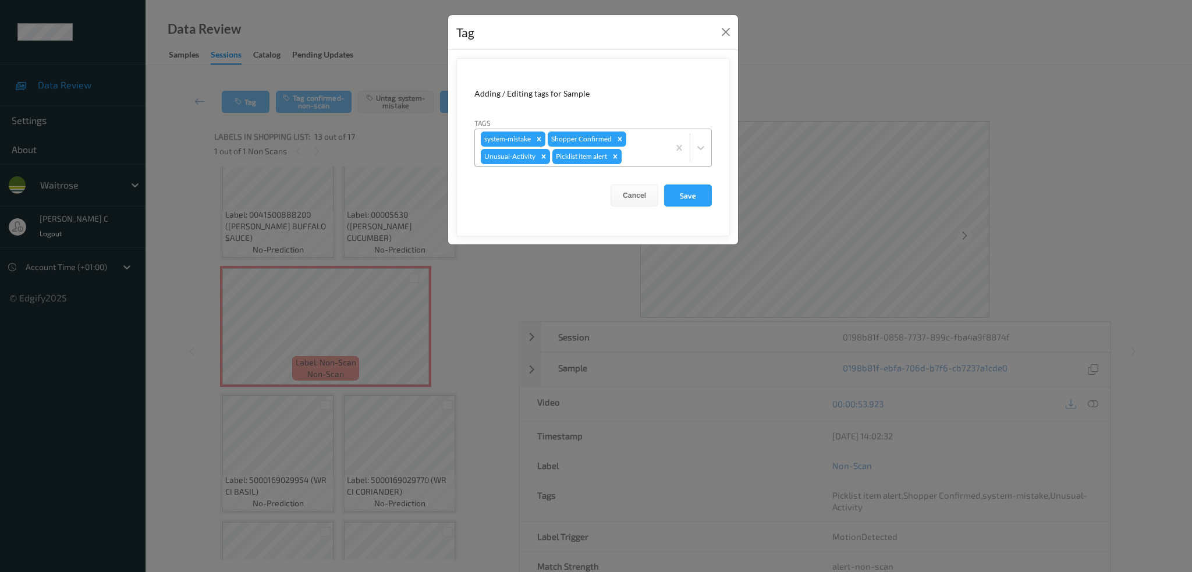
click at [616, 155] on icon "Remove Picklist item alert" at bounding box center [615, 157] width 8 height 8
click at [541, 160] on icon "Remove Unusual-Activity" at bounding box center [544, 157] width 8 height 8
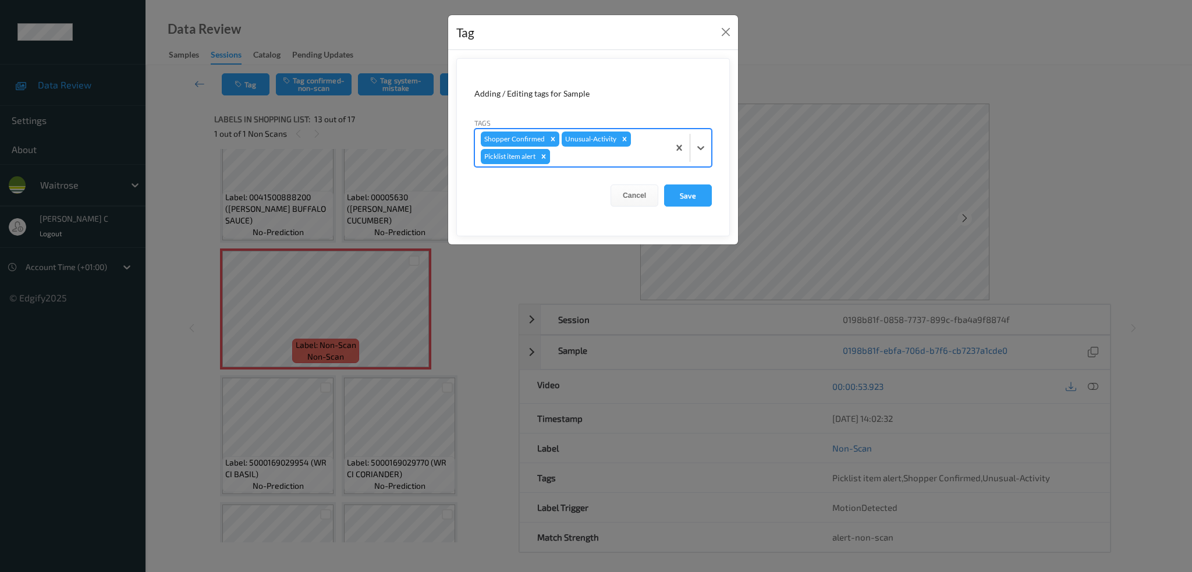
click at [543, 157] on icon "Remove Picklist item alert" at bounding box center [544, 157] width 8 height 8
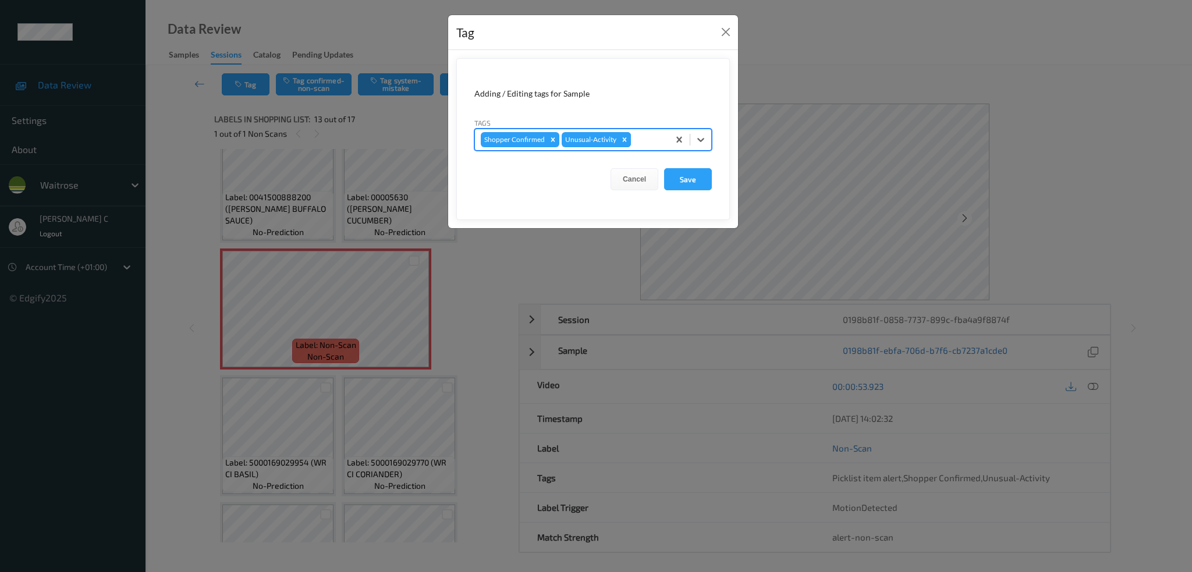
click at [623, 140] on icon "Remove Unusual-Activity" at bounding box center [625, 139] width 4 height 4
click at [691, 179] on button "Save" at bounding box center [688, 179] width 48 height 22
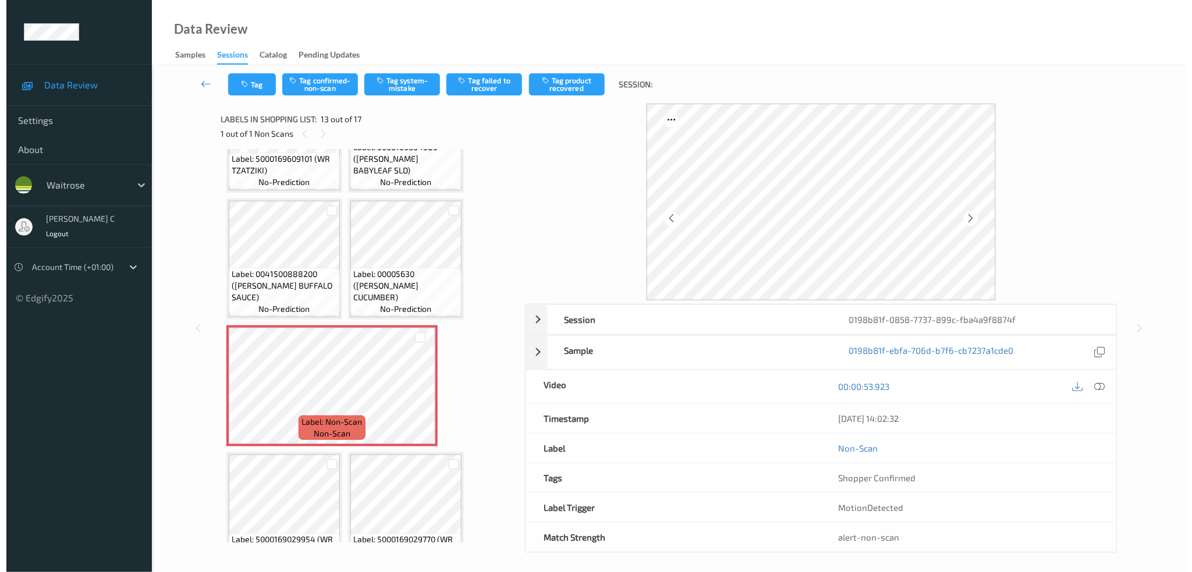
scroll to position [590, 0]
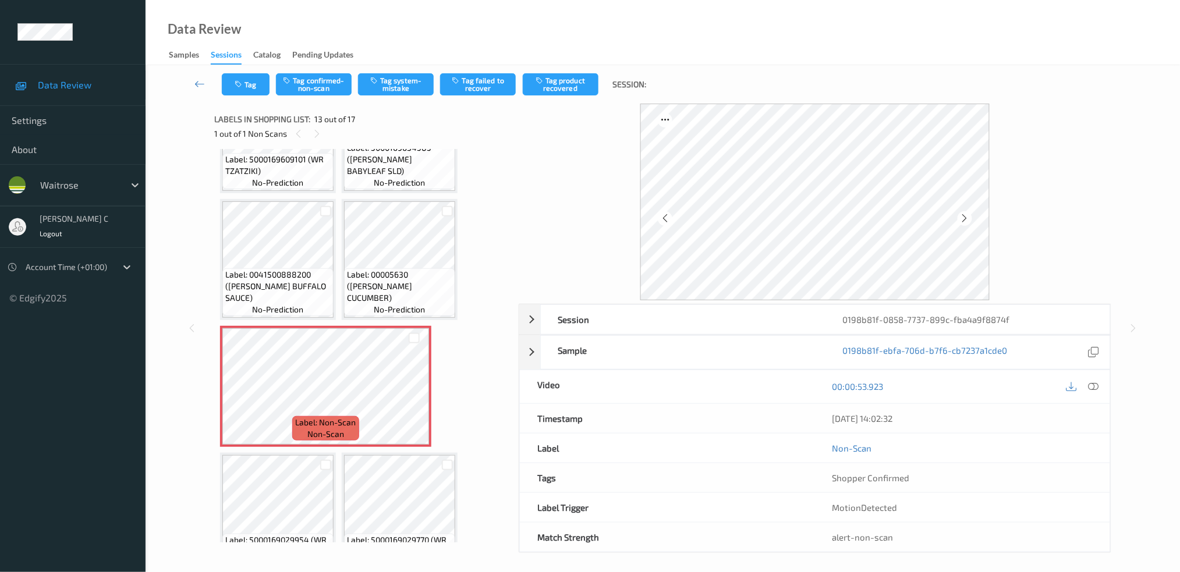
click at [393, 199] on div "Label: 00005630 (WR ESS CUCUMBER) no-prediction" at bounding box center [400, 259] width 116 height 121
click at [417, 392] on icon at bounding box center [414, 396] width 10 height 10
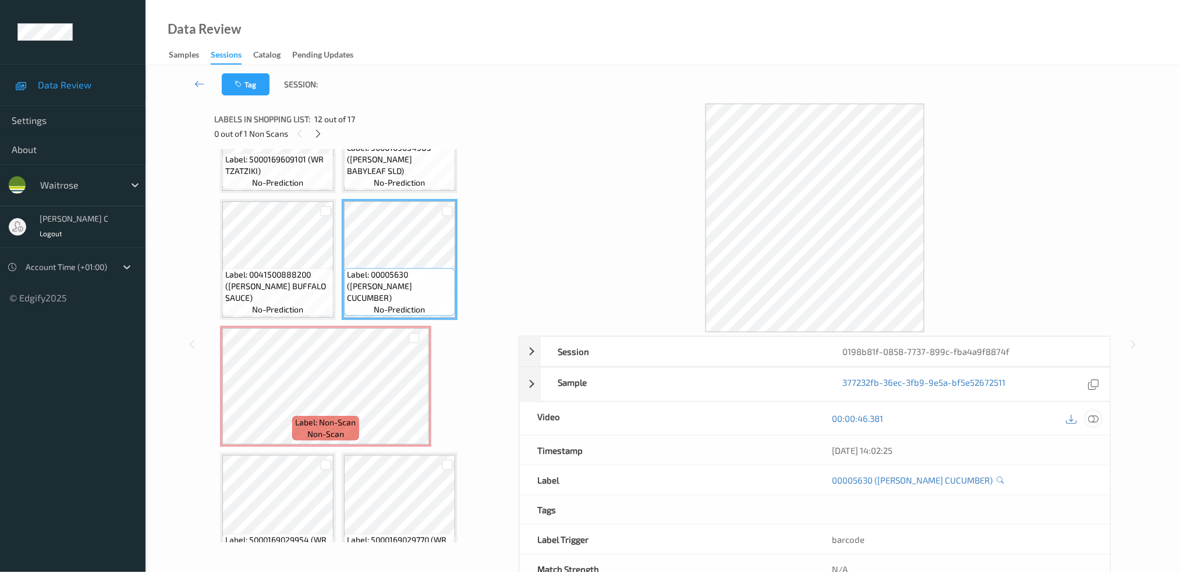
click at [1086, 417] on div at bounding box center [1094, 419] width 16 height 16
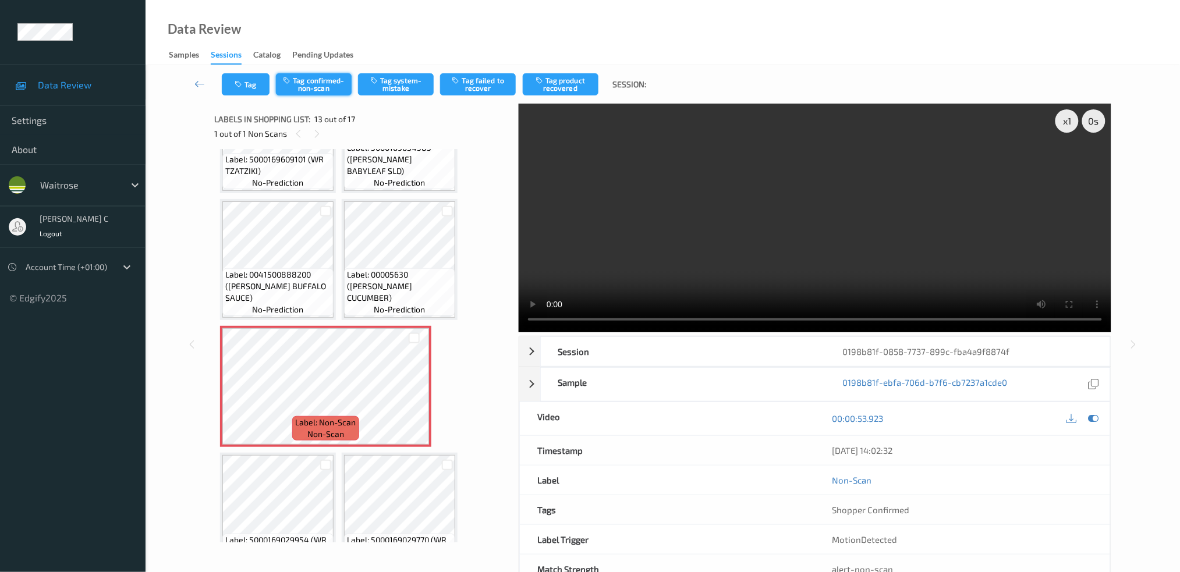
click at [309, 87] on button "Tag confirmed-non-scan" at bounding box center [314, 84] width 76 height 22
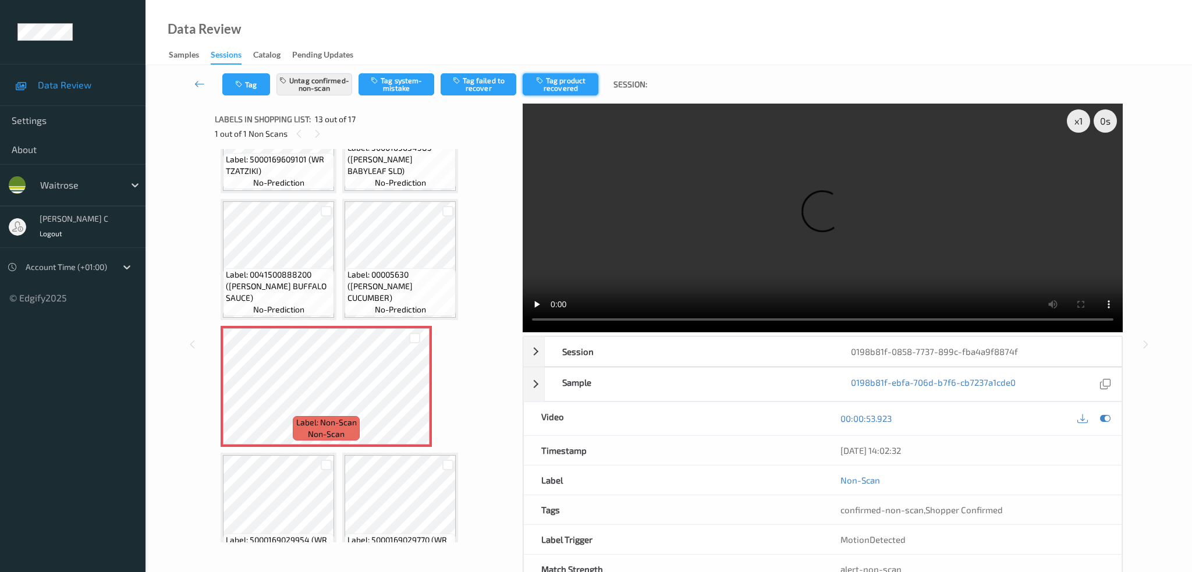
click at [582, 92] on button "Tag product recovered" at bounding box center [561, 84] width 76 height 22
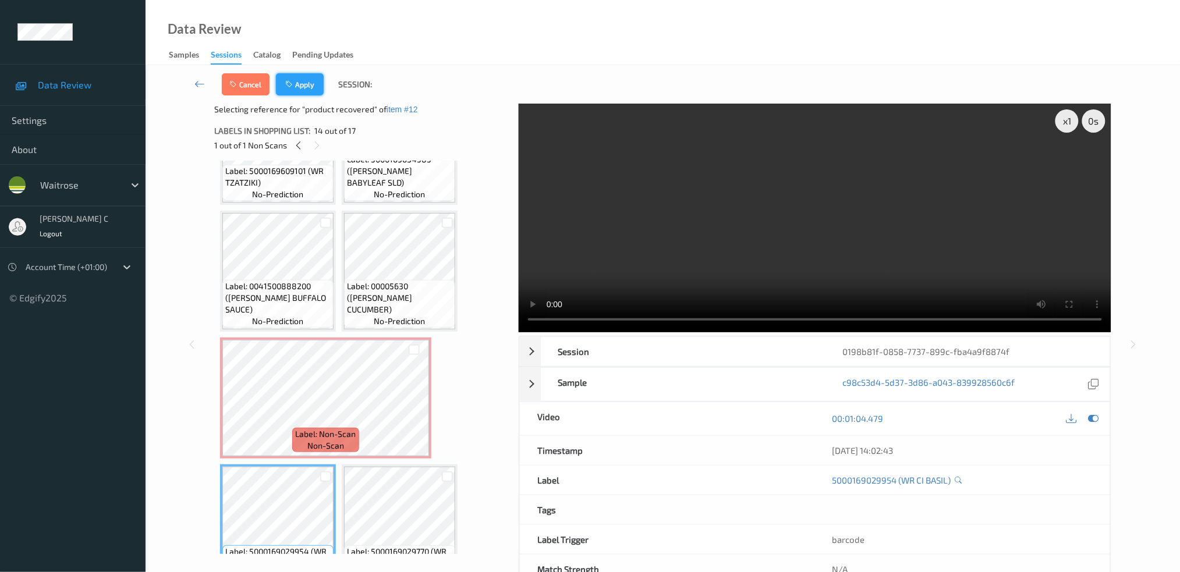
click at [302, 74] on button "Apply" at bounding box center [300, 84] width 48 height 22
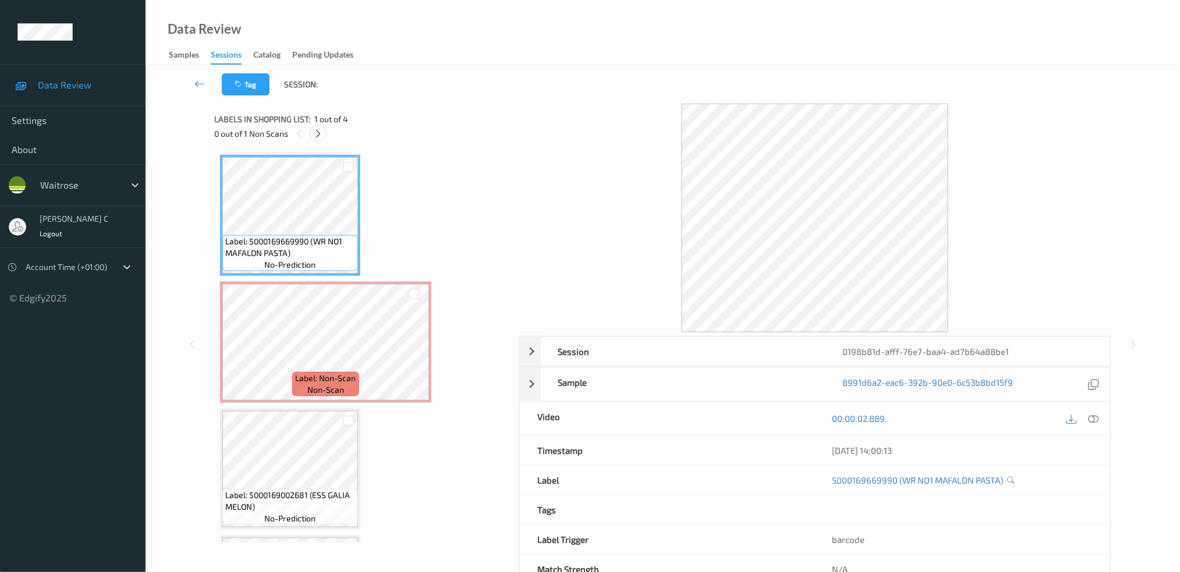
click at [318, 136] on icon at bounding box center [318, 134] width 10 height 10
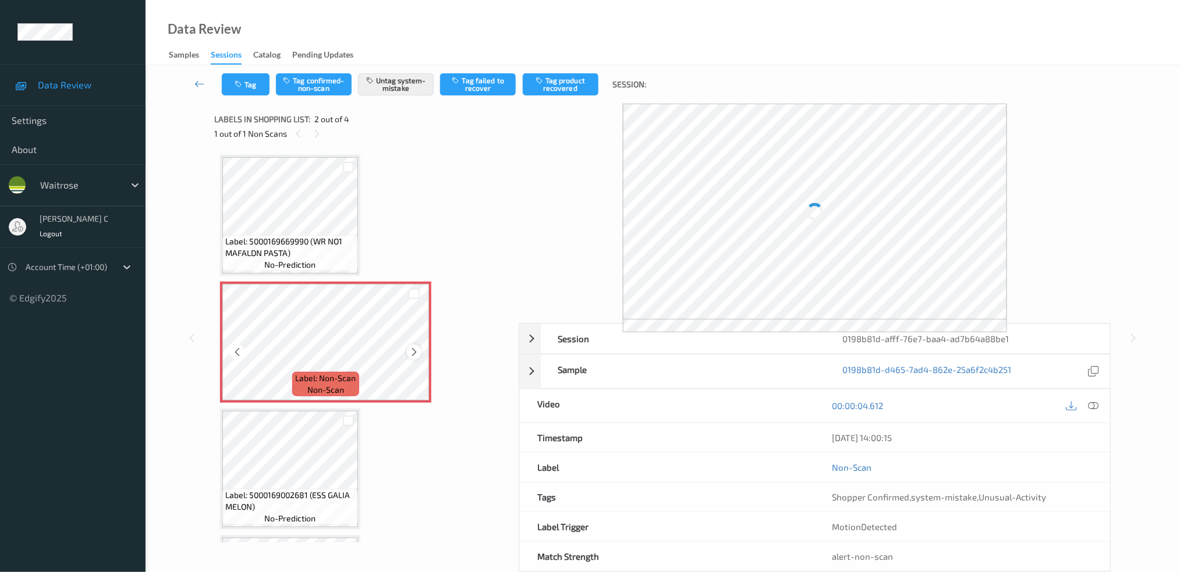
click at [415, 348] on icon at bounding box center [414, 352] width 10 height 10
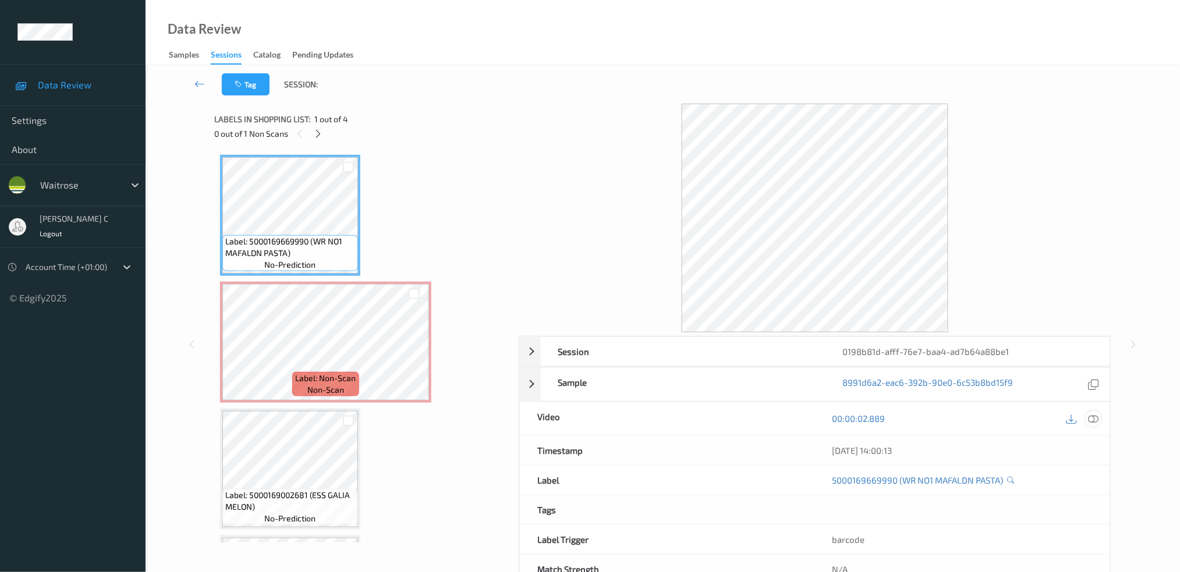
click at [1096, 419] on icon at bounding box center [1093, 418] width 10 height 10
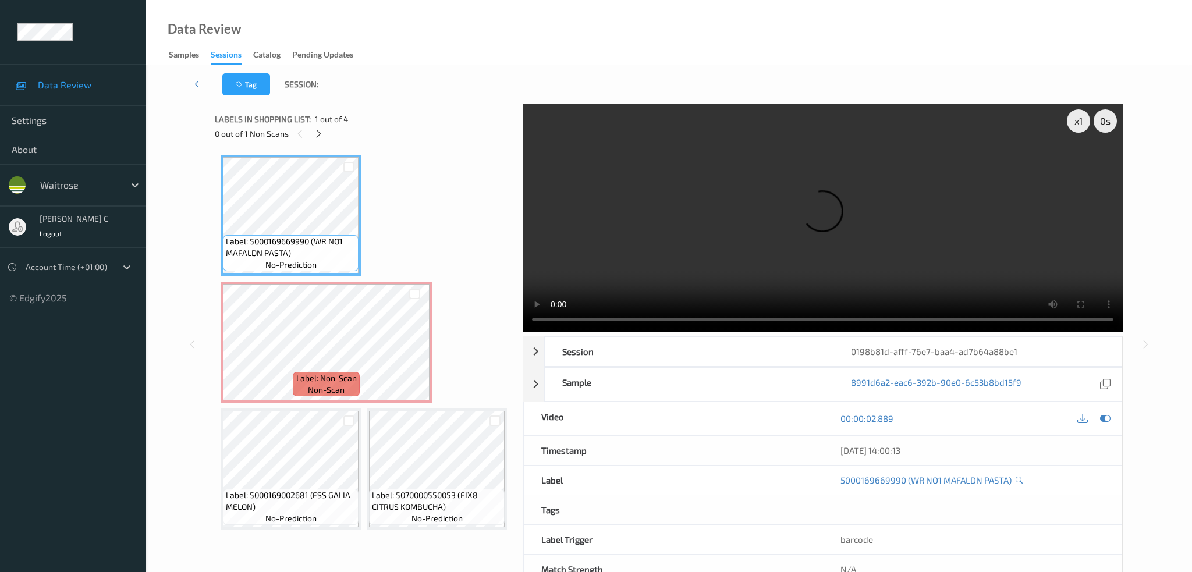
click at [527, 144] on video at bounding box center [823, 218] width 600 height 229
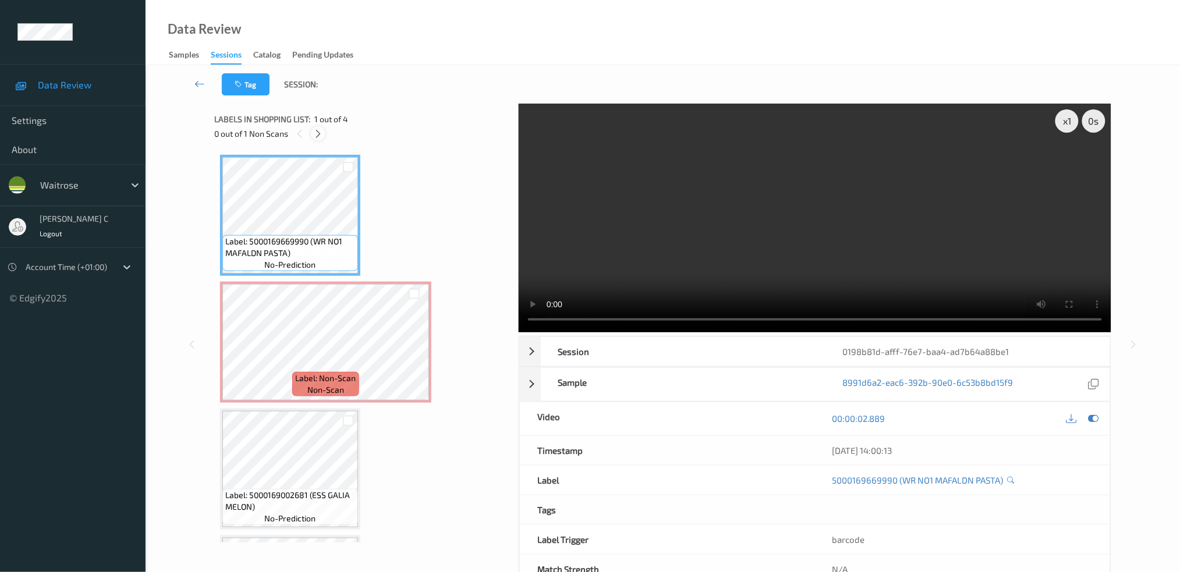
click at [313, 129] on div at bounding box center [318, 133] width 15 height 15
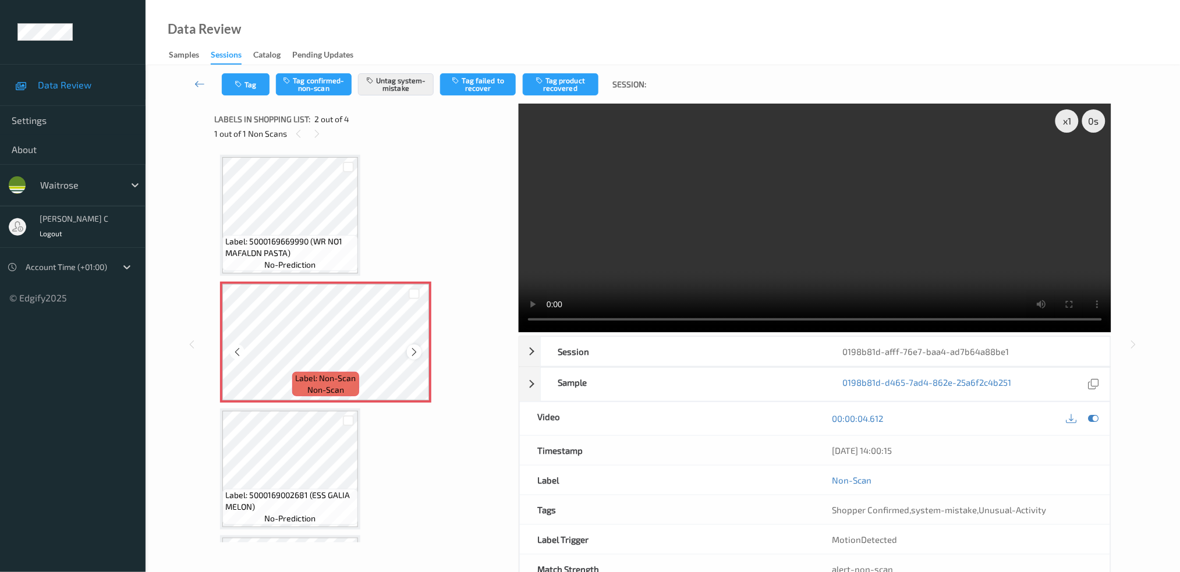
click at [413, 353] on icon at bounding box center [414, 352] width 10 height 10
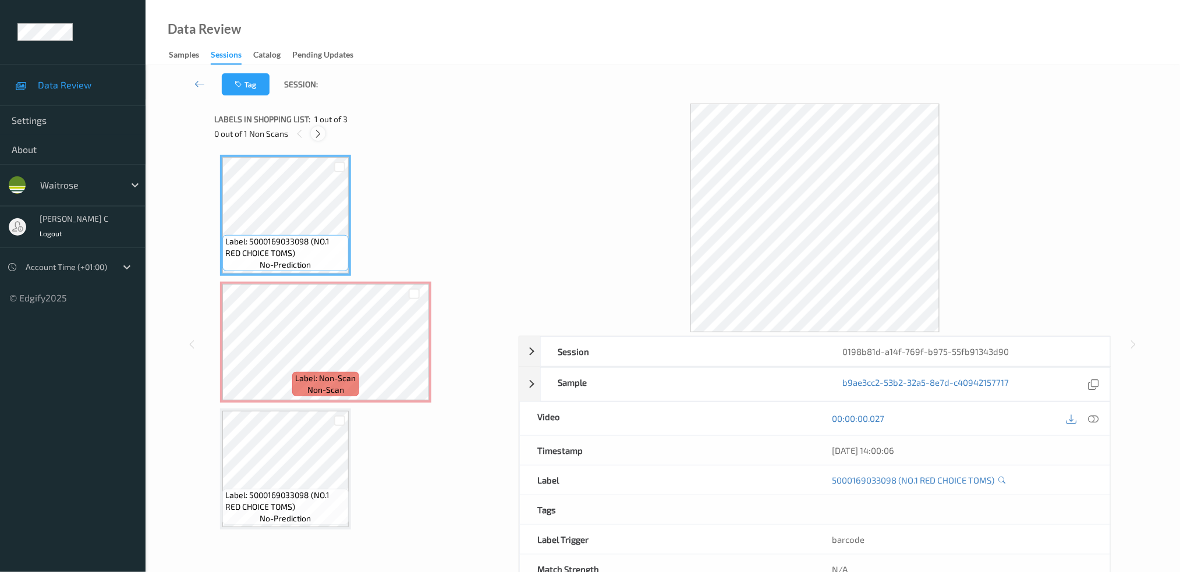
click at [320, 134] on icon at bounding box center [318, 134] width 10 height 10
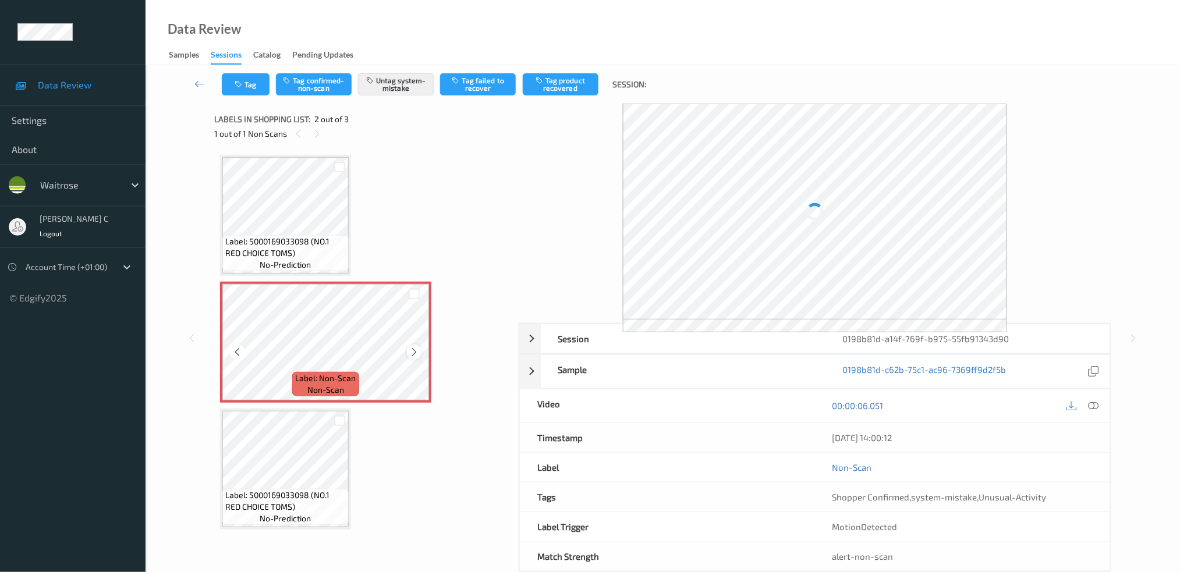
click at [410, 352] on icon at bounding box center [414, 352] width 10 height 10
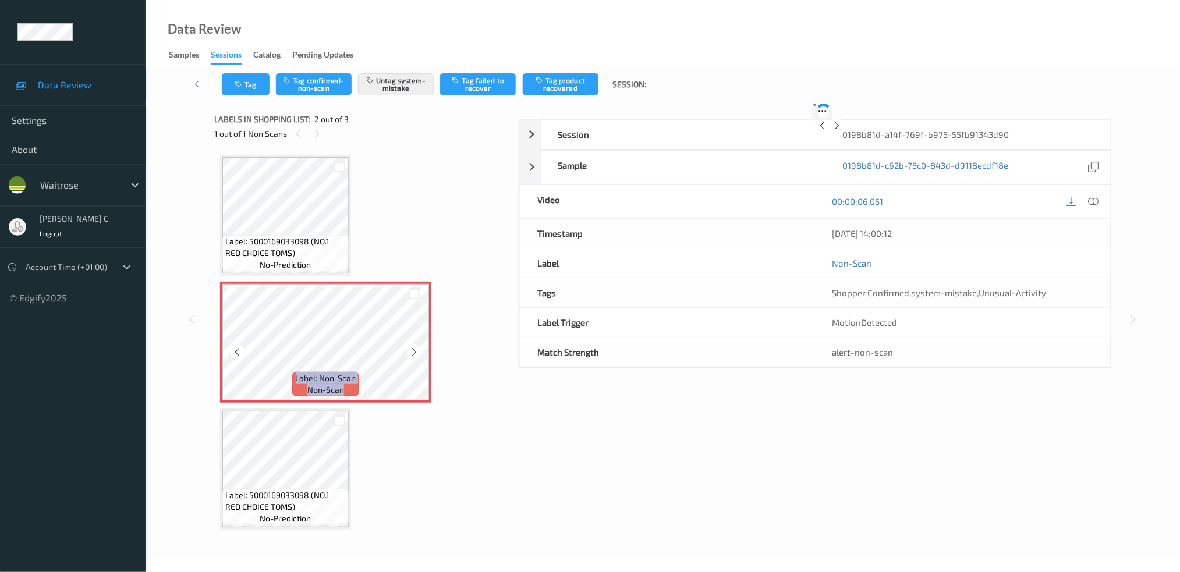
click at [410, 352] on icon at bounding box center [414, 352] width 10 height 10
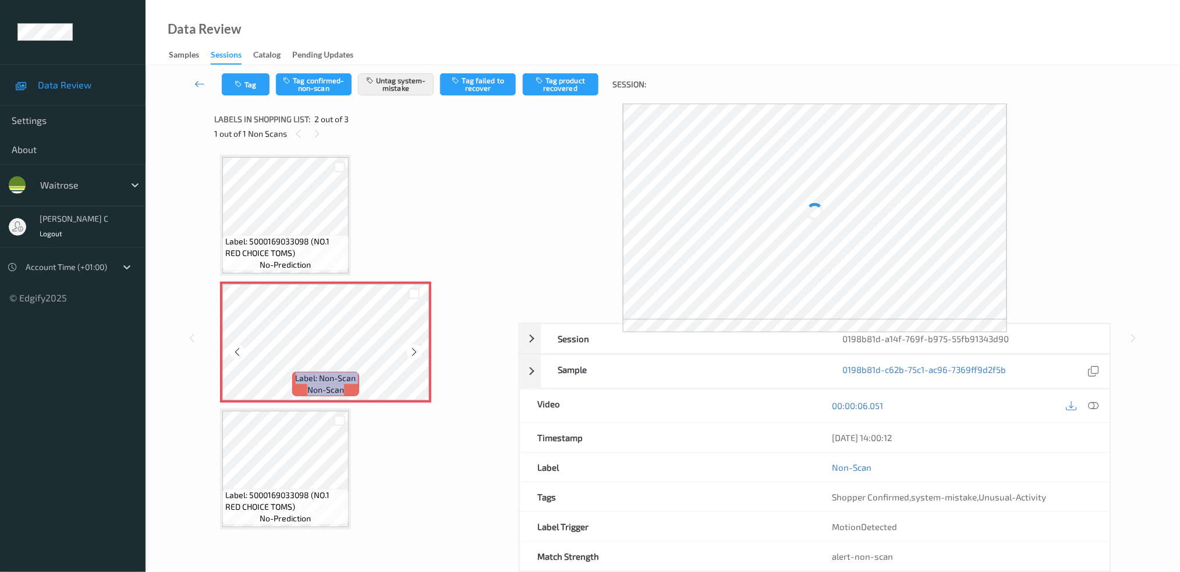
click at [410, 352] on icon at bounding box center [414, 352] width 10 height 10
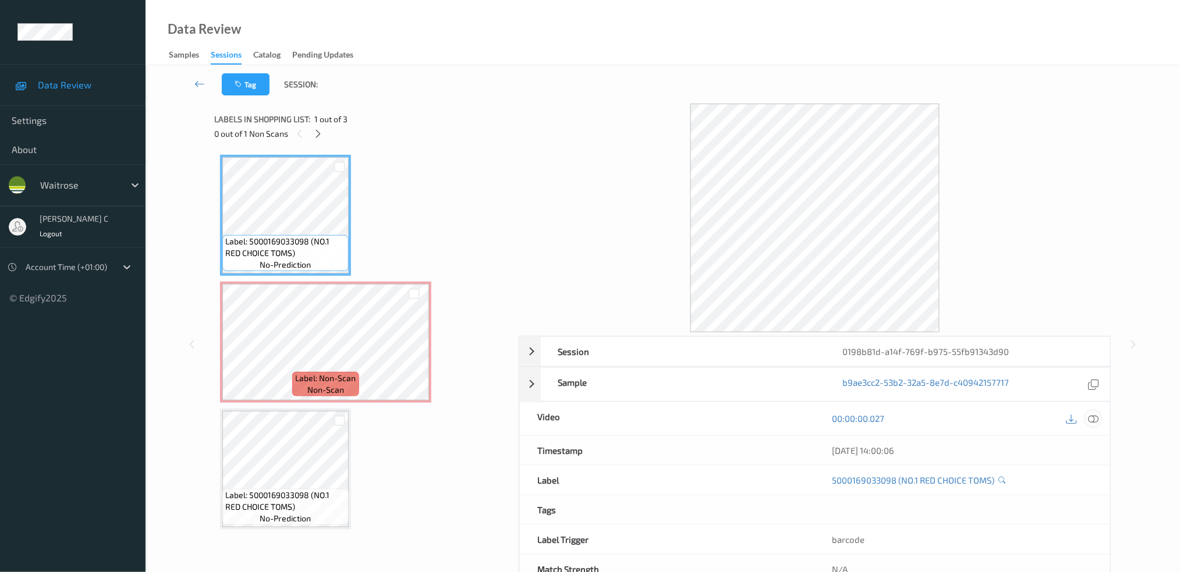
click at [1096, 414] on icon at bounding box center [1093, 418] width 10 height 10
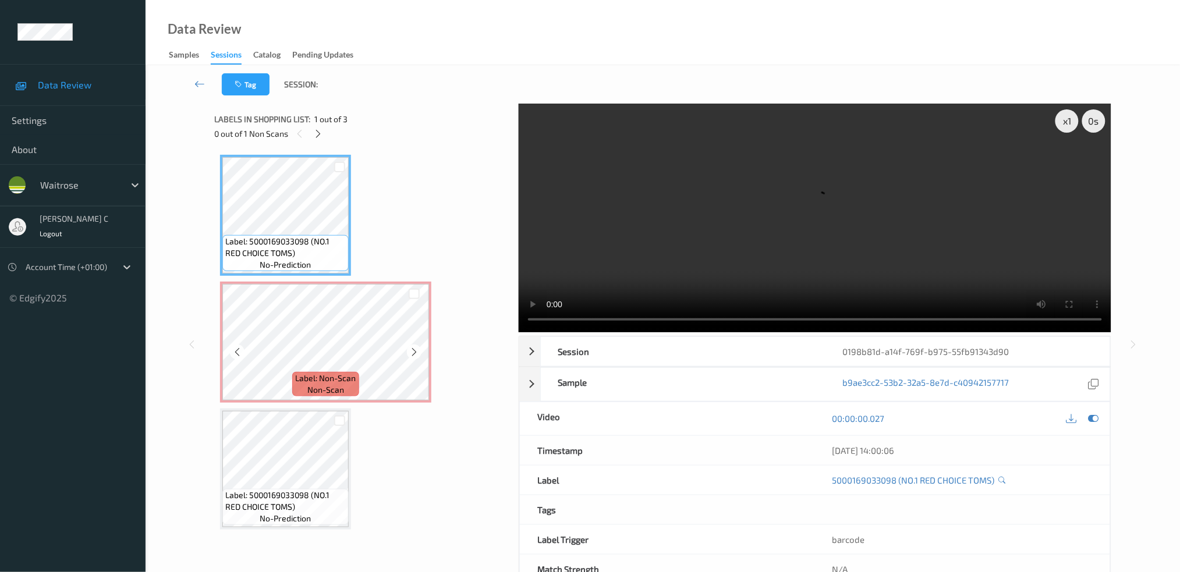
click at [322, 373] on span "Label: Non-Scan" at bounding box center [326, 379] width 61 height 12
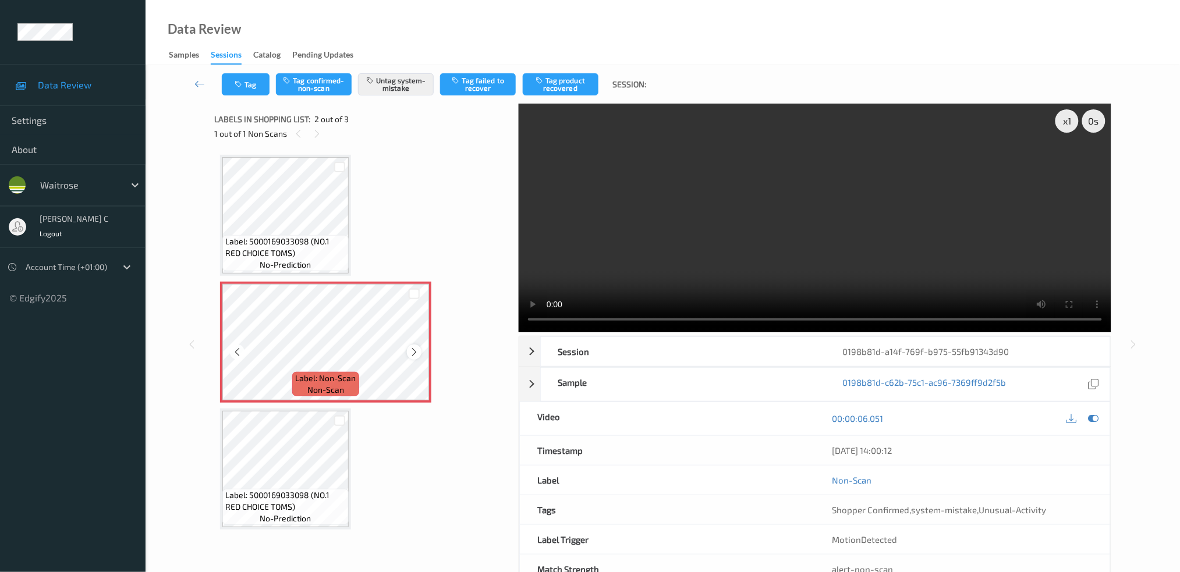
click at [407, 349] on div at bounding box center [414, 352] width 15 height 15
click at [278, 534] on div "Labels in shopping list: 2 out of 3 1 out of 1 Non Scans Label: 5000169033098 (…" at bounding box center [362, 344] width 296 height 481
click at [266, 492] on span "Label: 5000169033098 (NO.1 RED CHOICE TOMS)" at bounding box center [285, 501] width 121 height 23
